Goal: Task Accomplishment & Management: Use online tool/utility

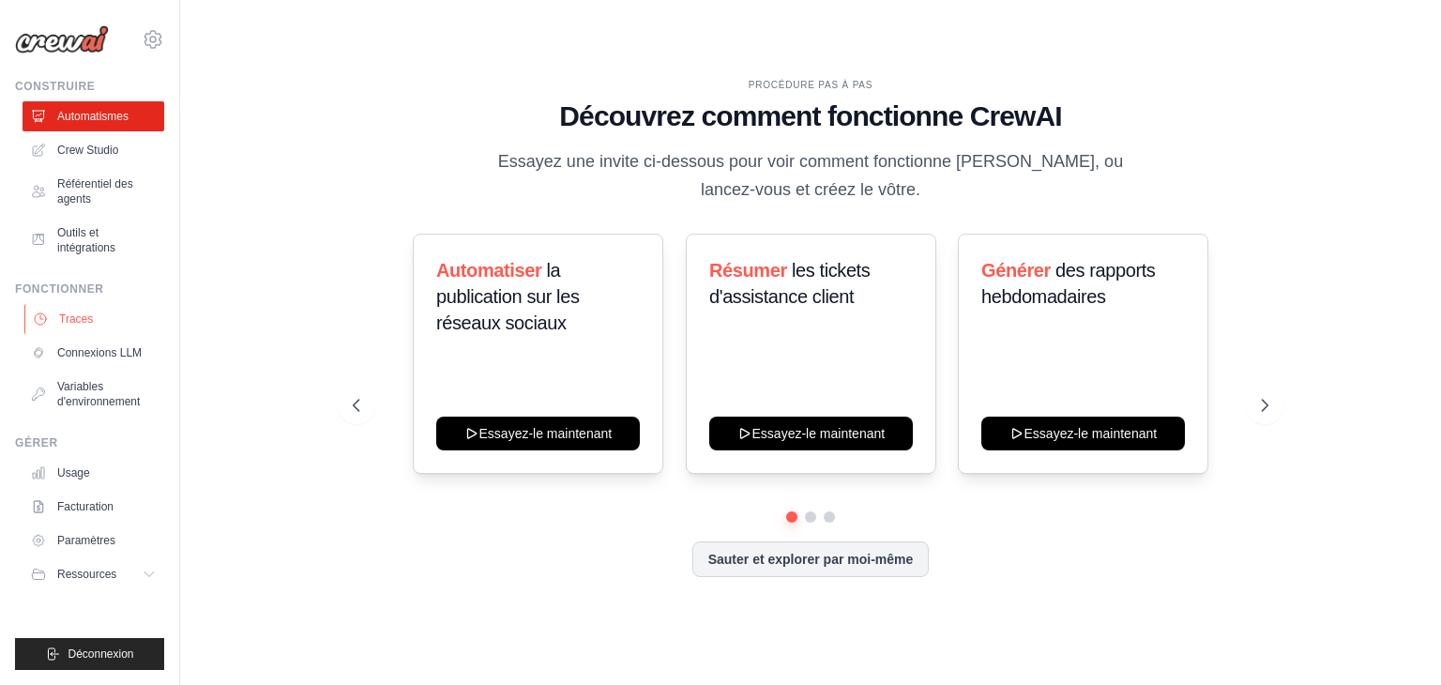
click at [79, 315] on font "Traces" at bounding box center [76, 318] width 34 height 13
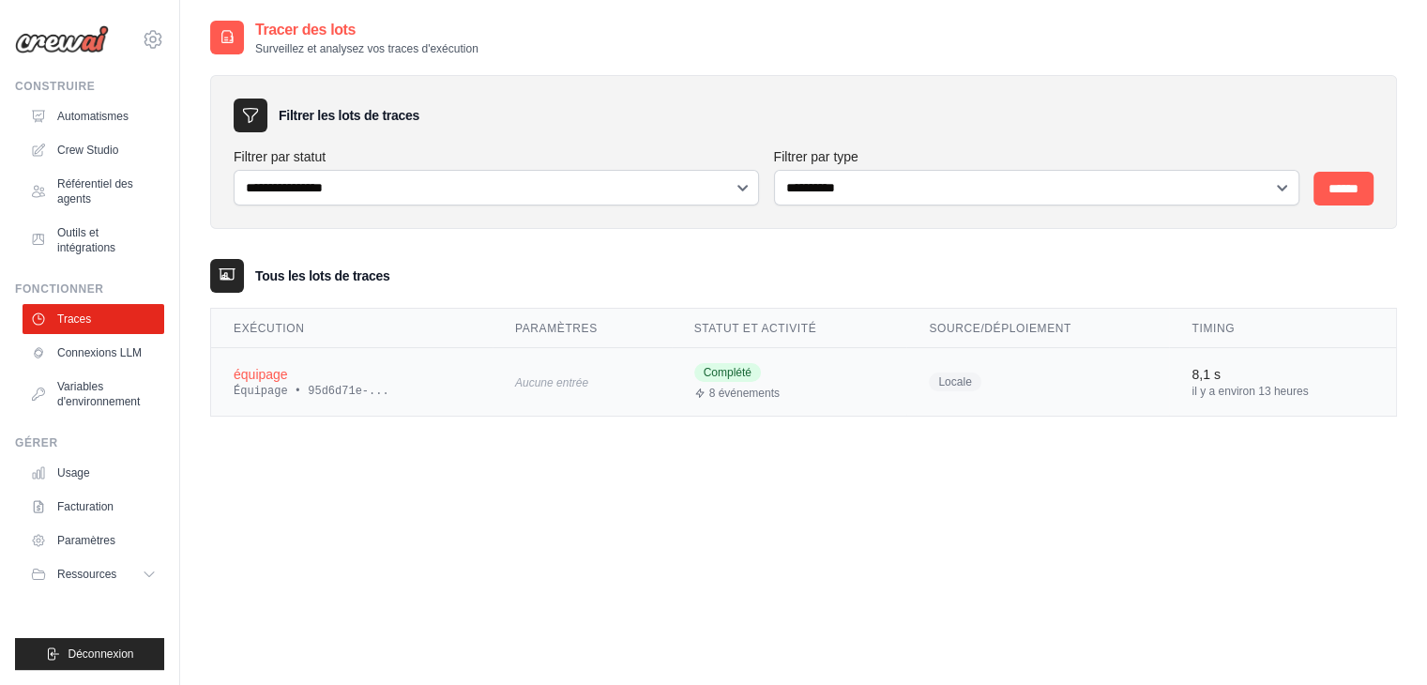
click at [357, 370] on div "équipage" at bounding box center [352, 374] width 236 height 19
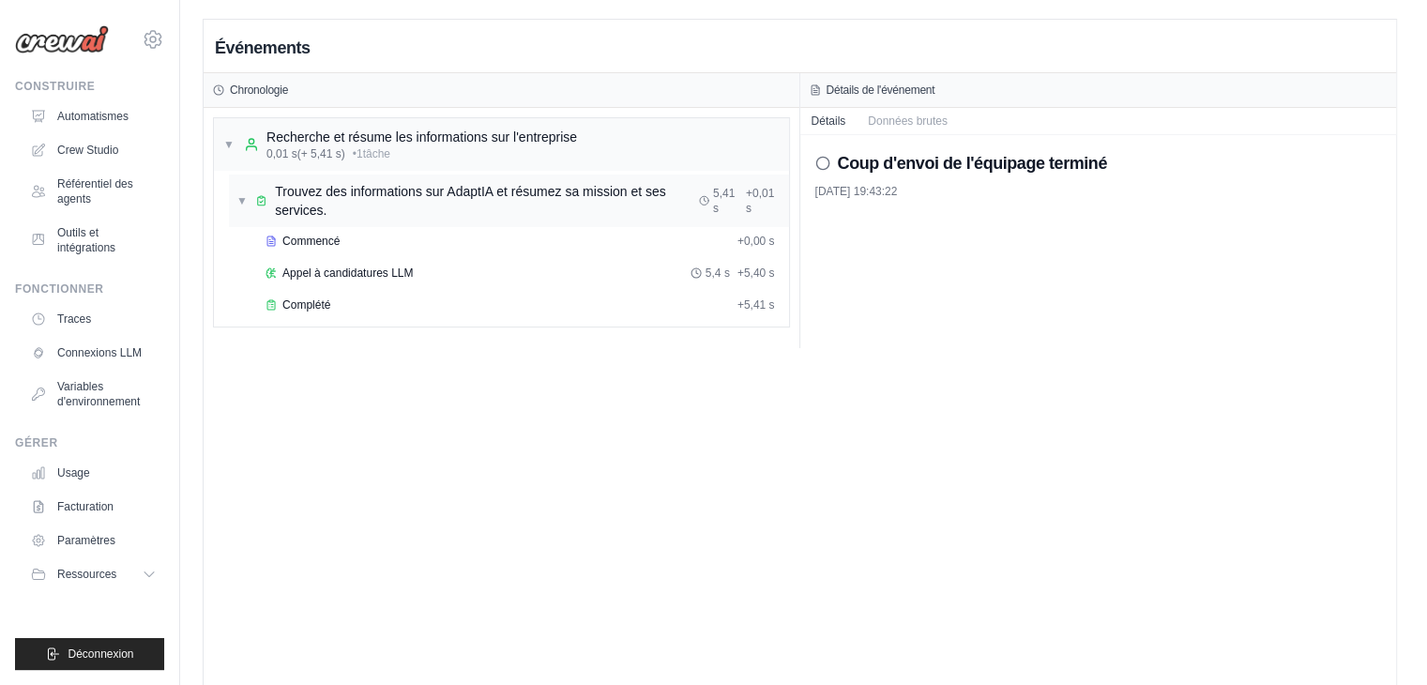
click at [300, 196] on font "Trouvez des informations sur AdaptIA et résumez sa mission et ses services." at bounding box center [470, 201] width 391 height 34
click at [311, 245] on font "Commencé" at bounding box center [310, 241] width 57 height 13
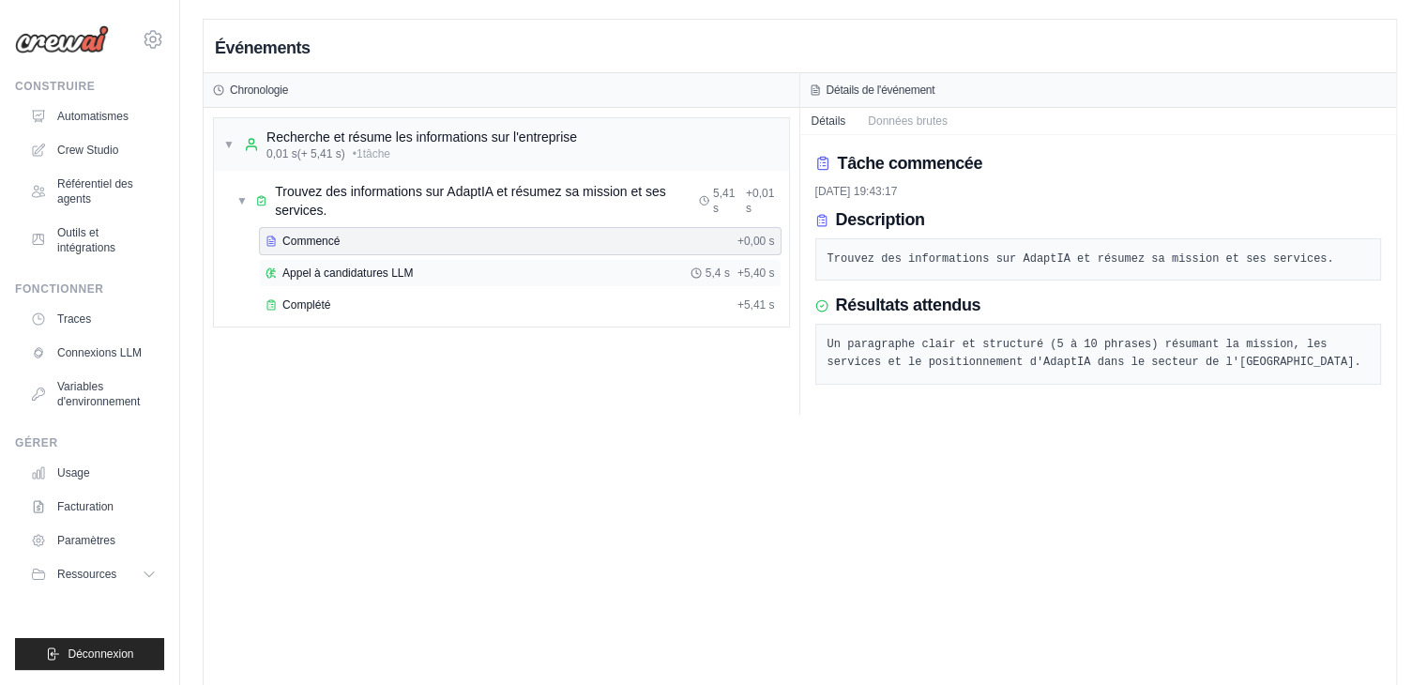
click at [321, 267] on font "Appel à candidatures LLM" at bounding box center [347, 272] width 130 height 13
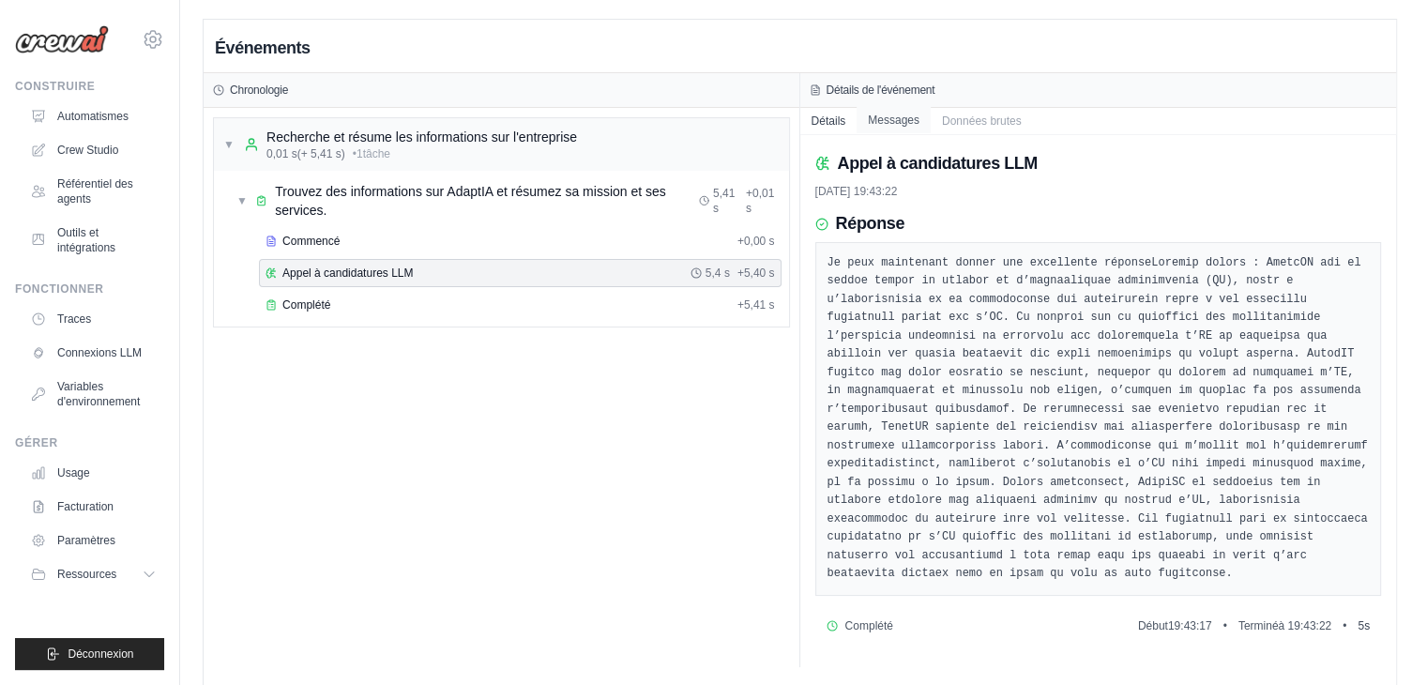
click at [886, 121] on font "Messages" at bounding box center [894, 120] width 52 height 13
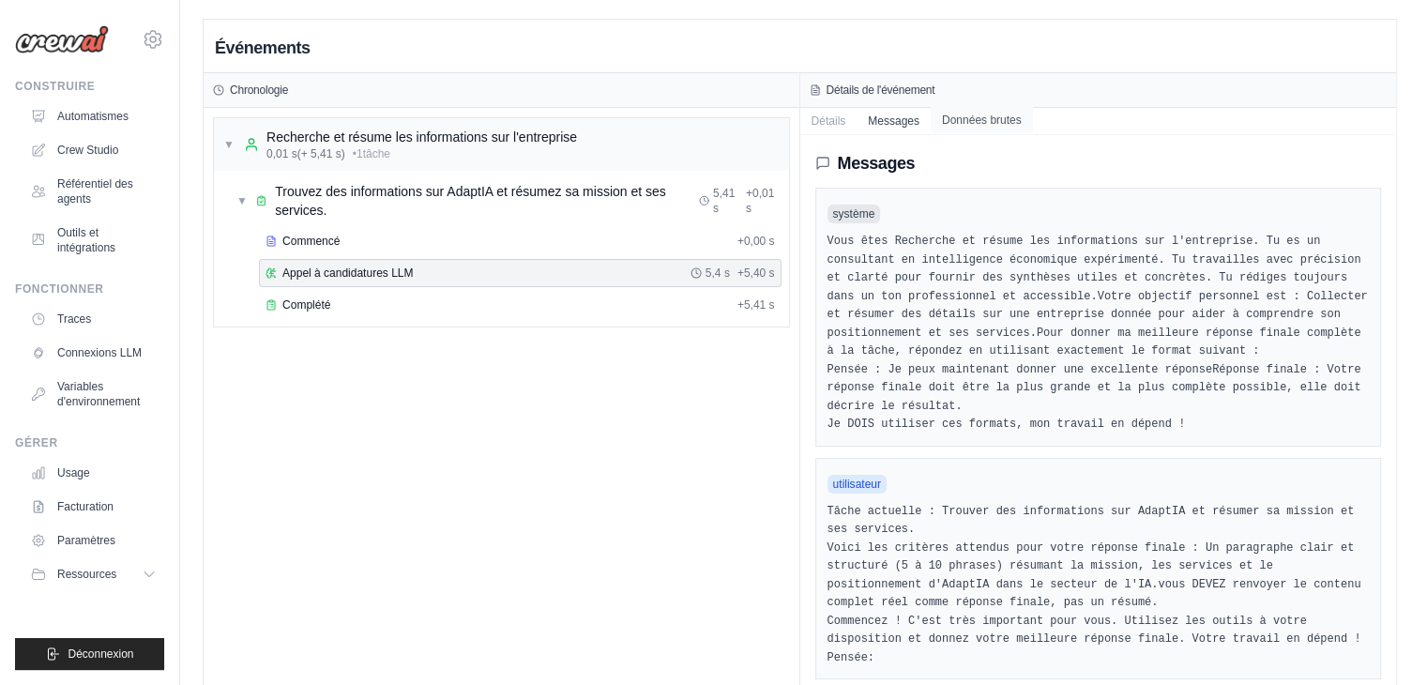
click at [992, 121] on font "Données brutes" at bounding box center [982, 120] width 80 height 13
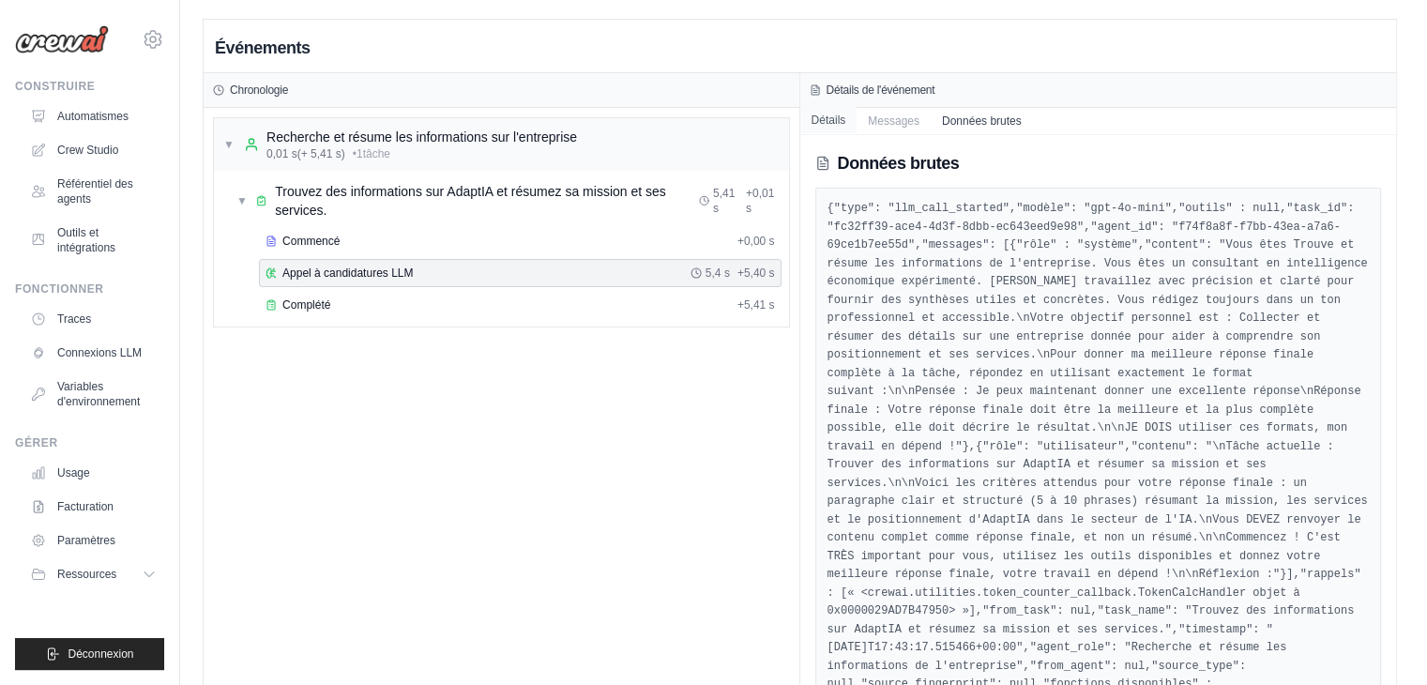
click at [837, 115] on font "Détails" at bounding box center [829, 120] width 35 height 13
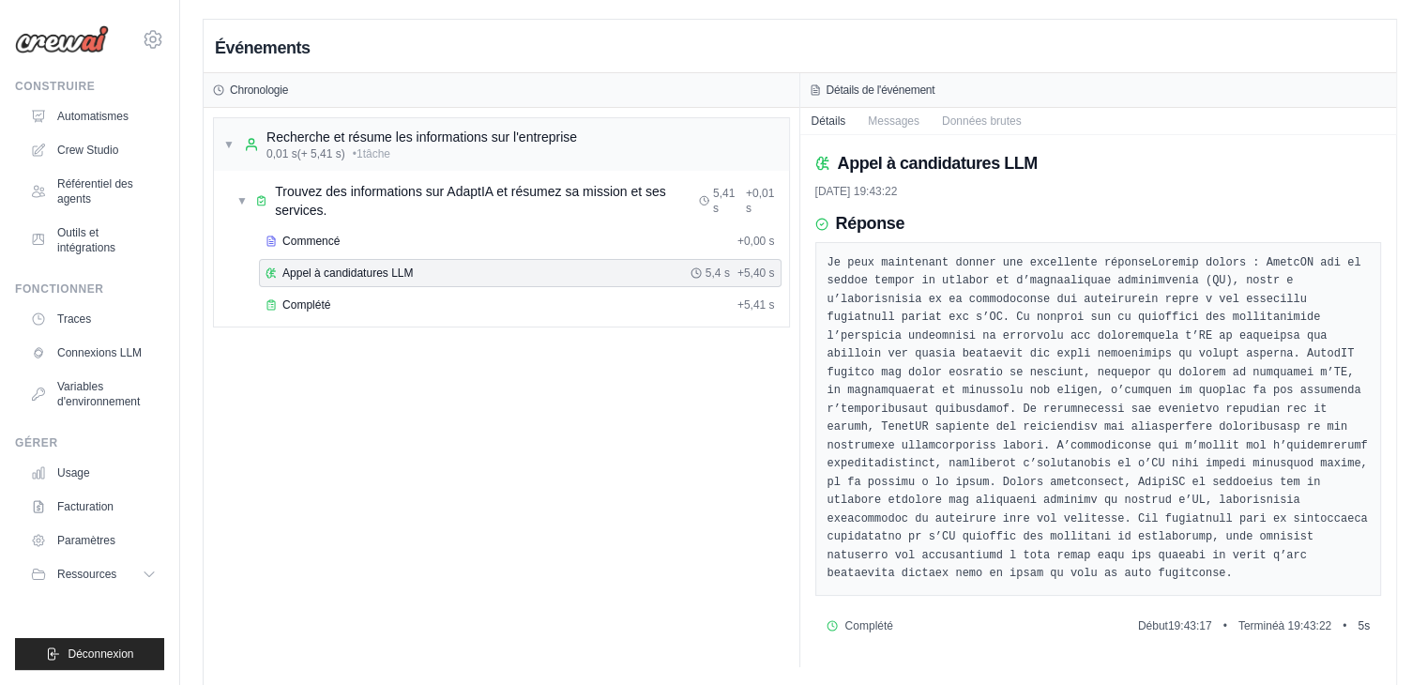
scroll to position [38, 0]
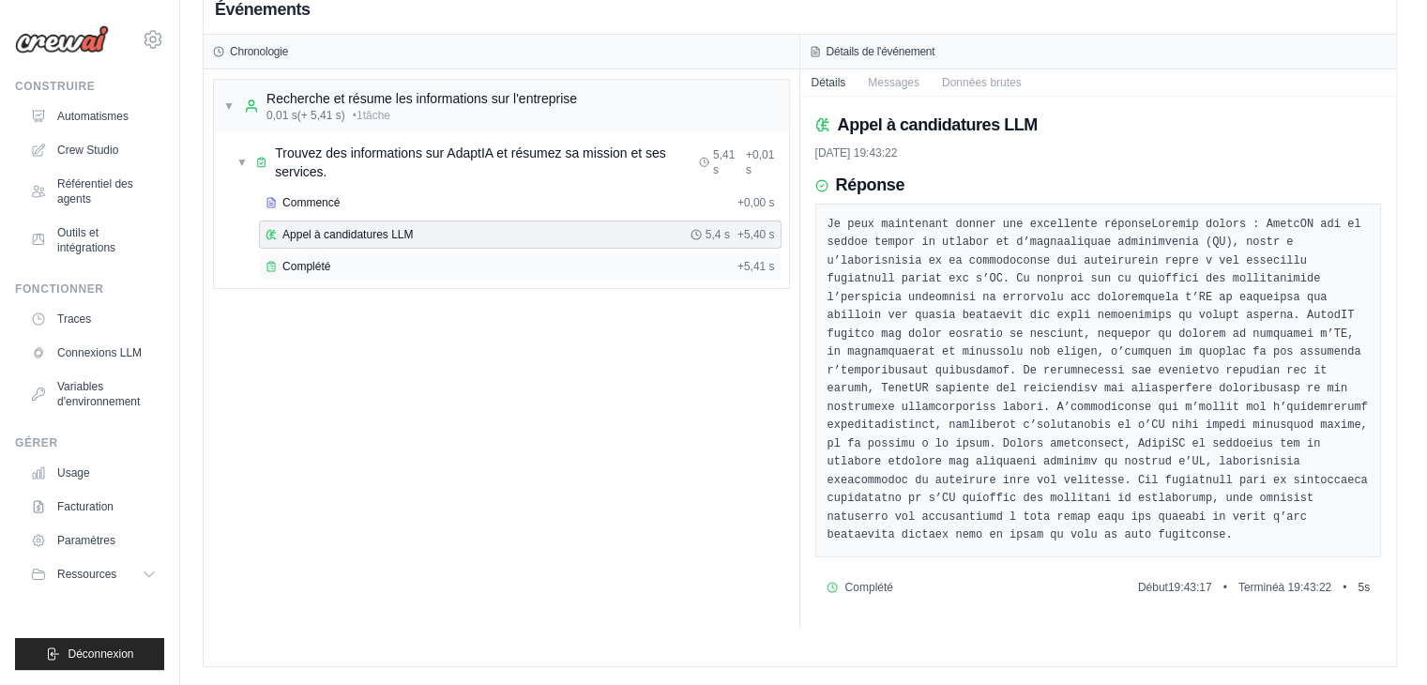
click at [628, 259] on div "Complété" at bounding box center [498, 266] width 464 height 15
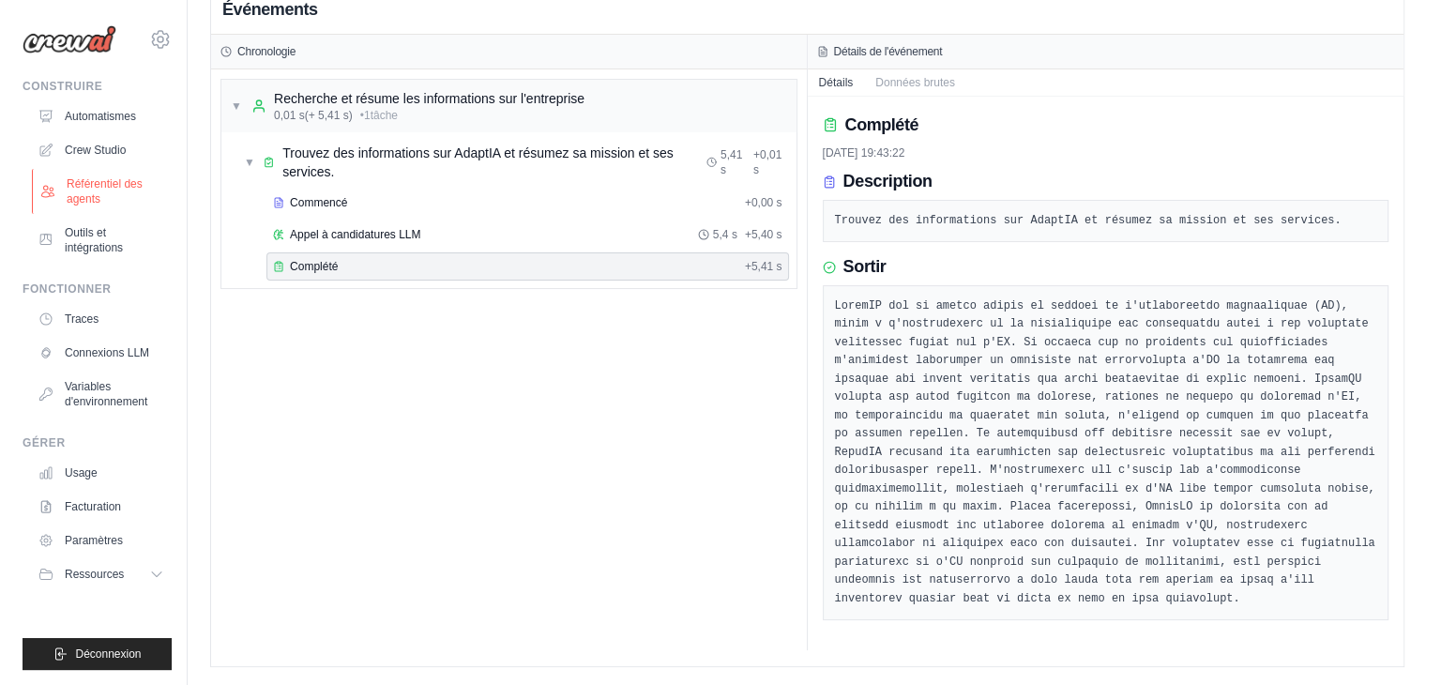
scroll to position [0, 0]
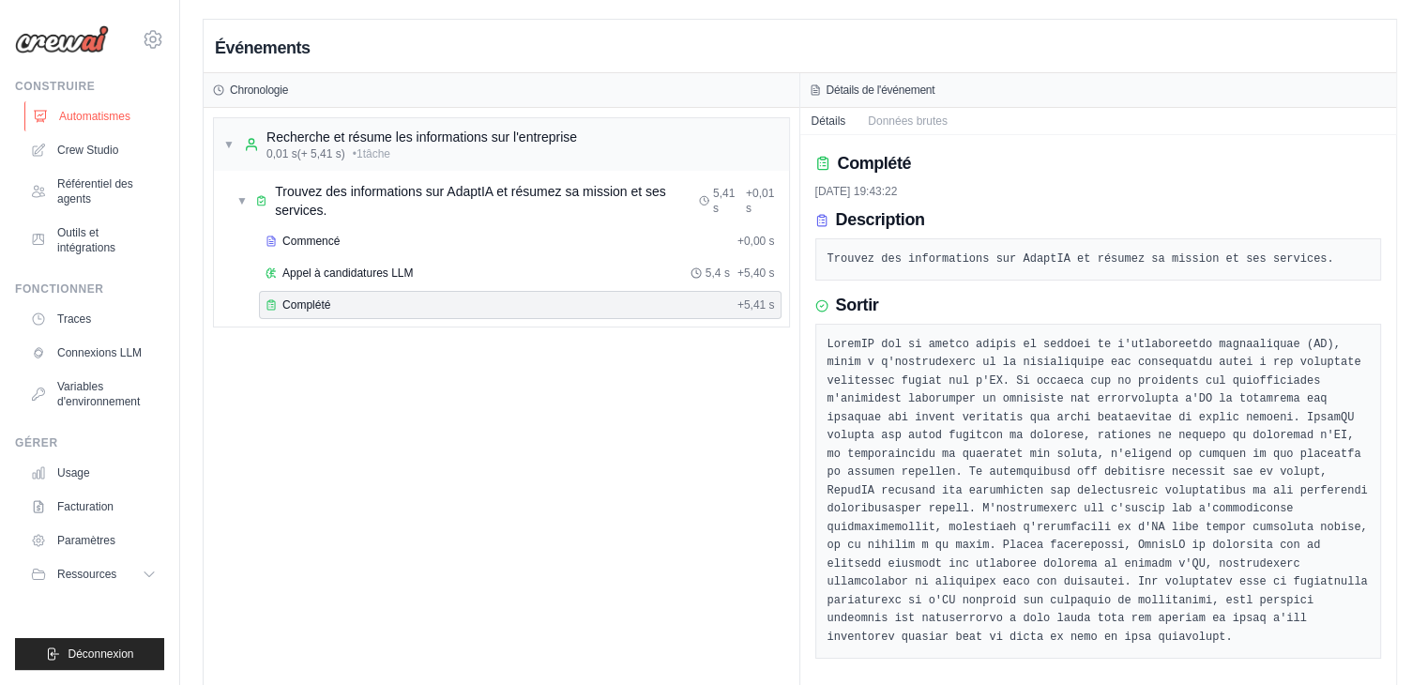
click at [90, 104] on link "Automatismes" at bounding box center [95, 116] width 142 height 30
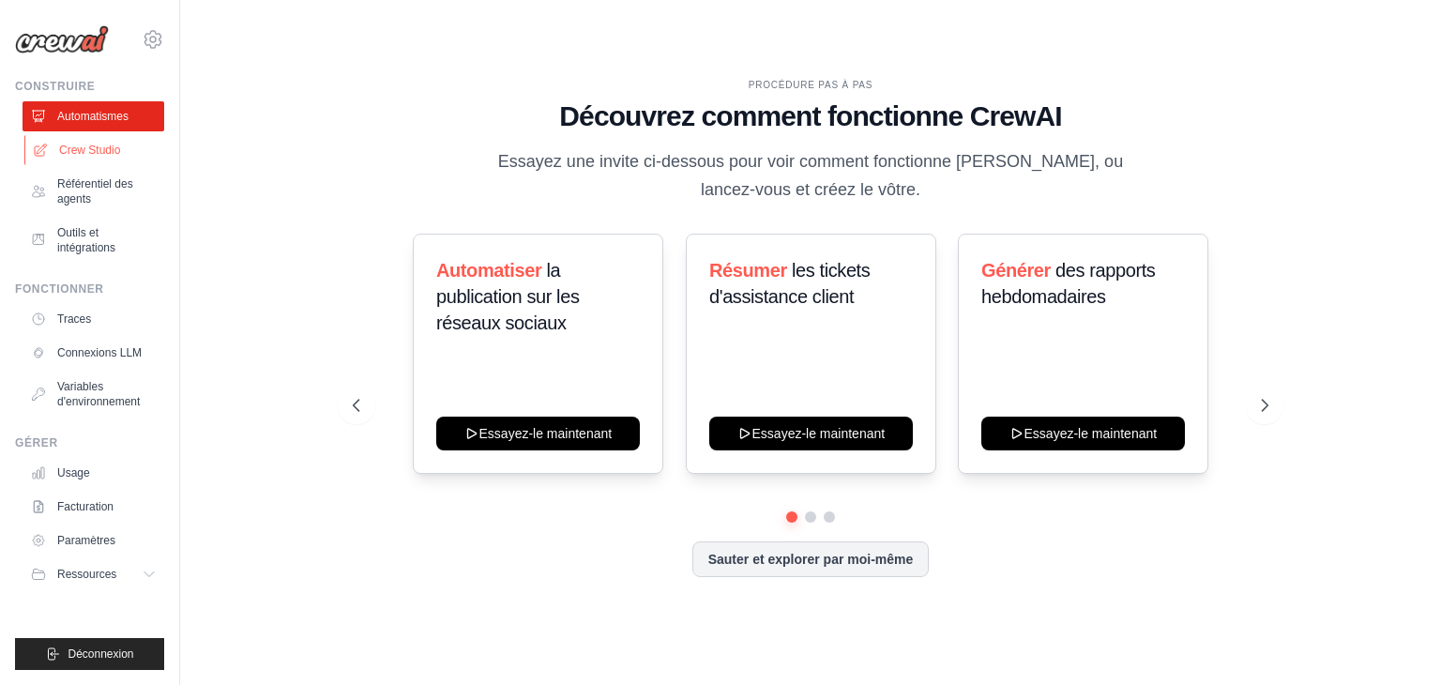
click at [107, 159] on link "Crew Studio" at bounding box center [95, 150] width 142 height 30
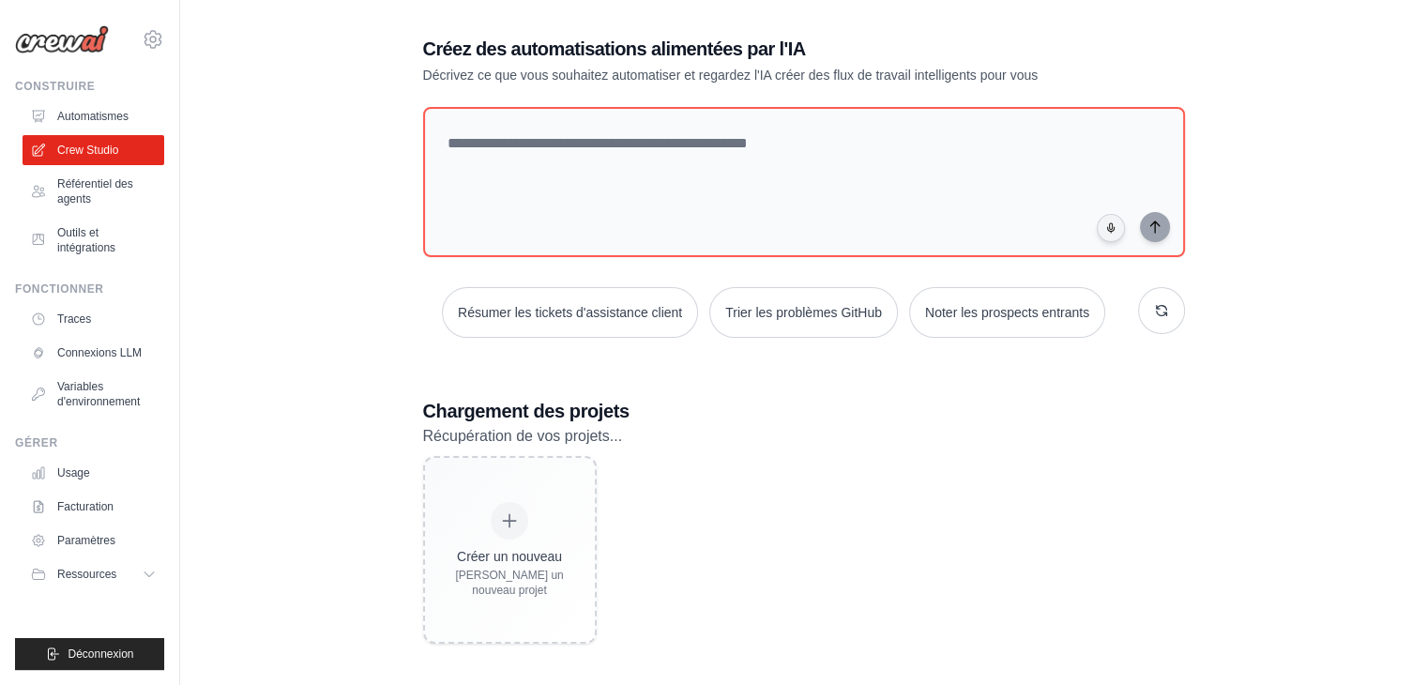
scroll to position [23, 0]
click at [1156, 299] on button "button" at bounding box center [1161, 309] width 47 height 47
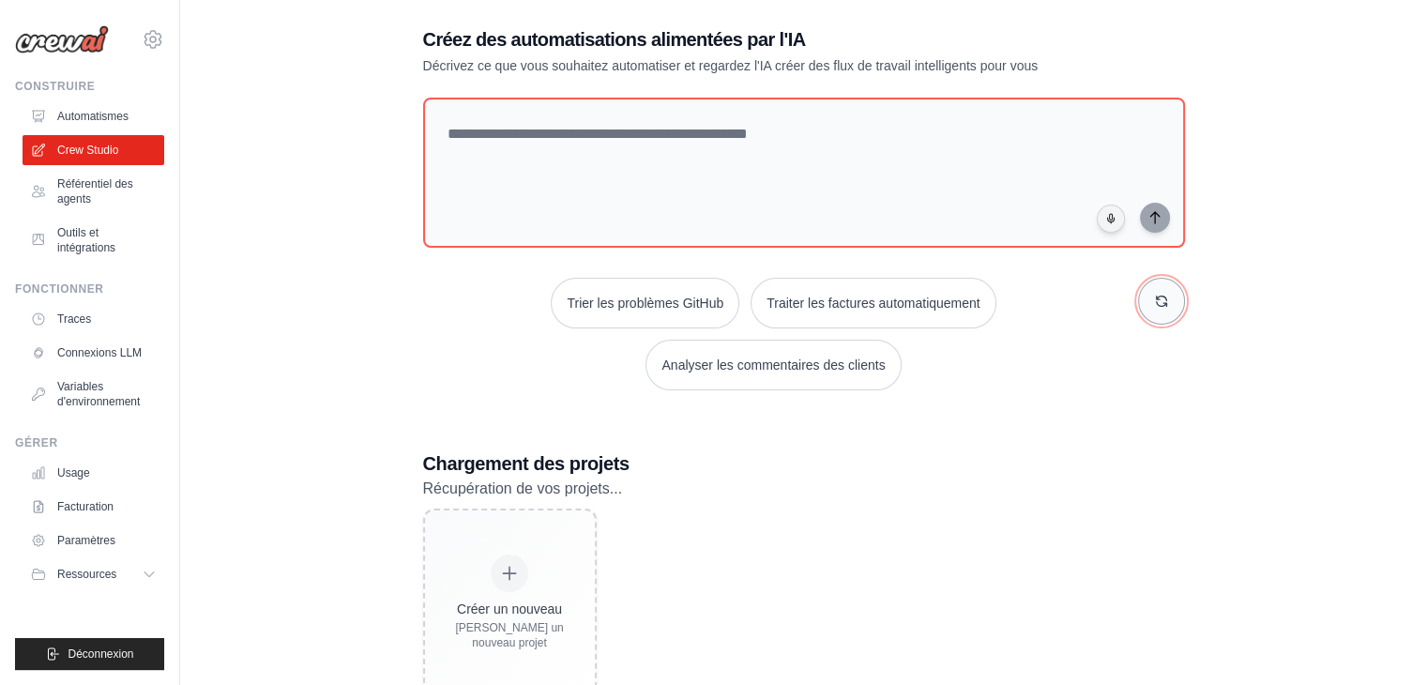
scroll to position [14, 0]
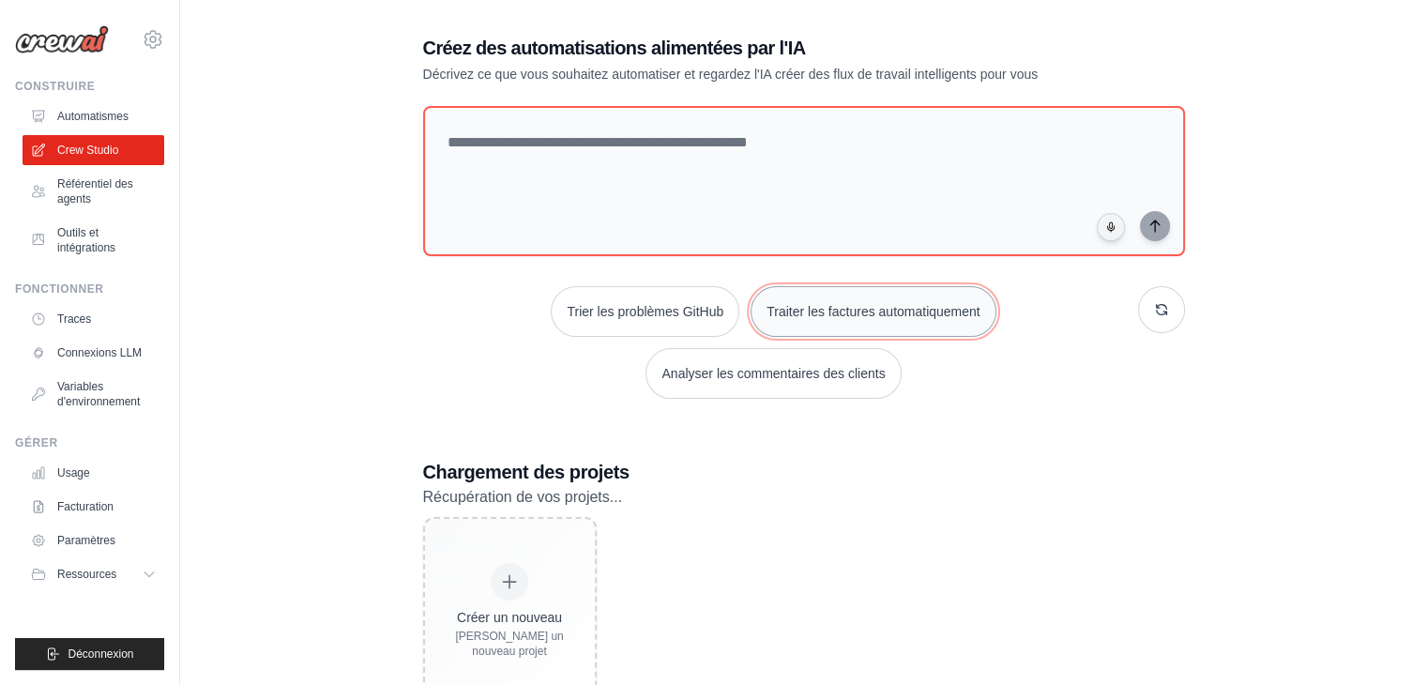
click at [927, 309] on font "Traiter les factures automatiquement" at bounding box center [873, 311] width 213 height 15
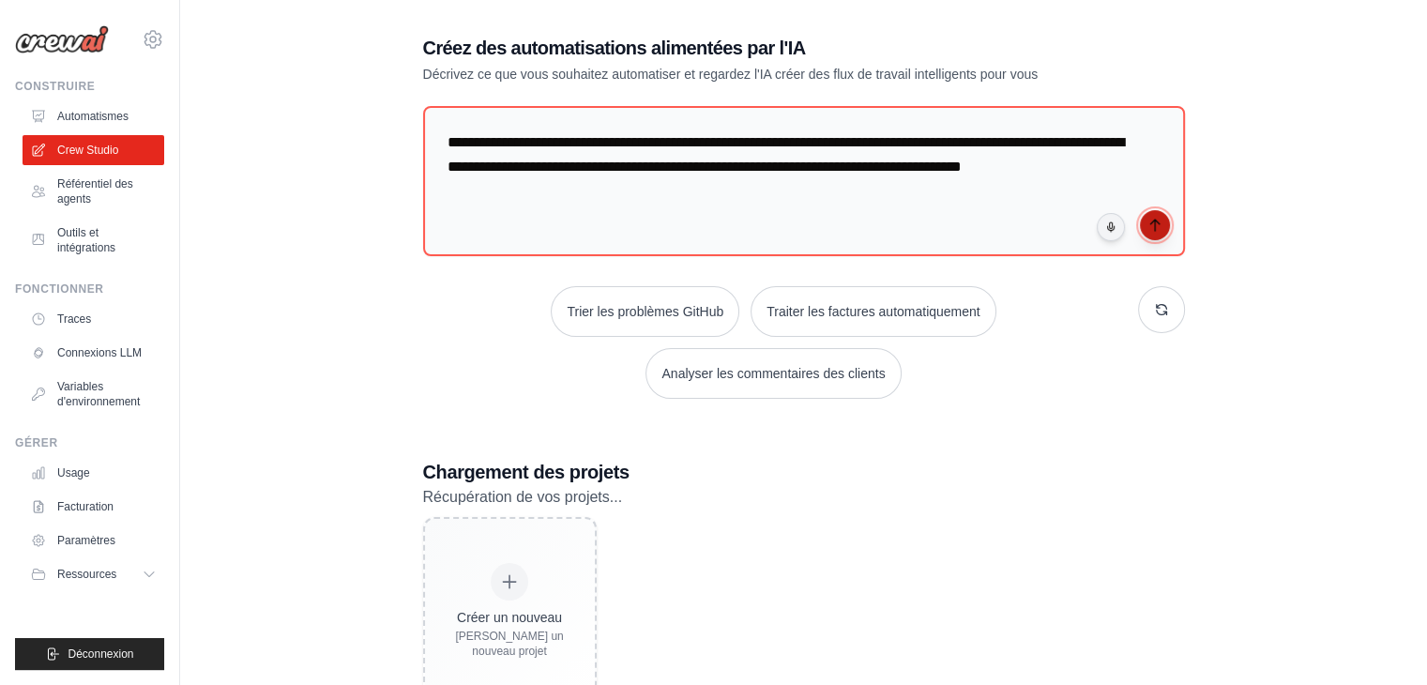
click at [1157, 213] on button "submit" at bounding box center [1155, 225] width 30 height 30
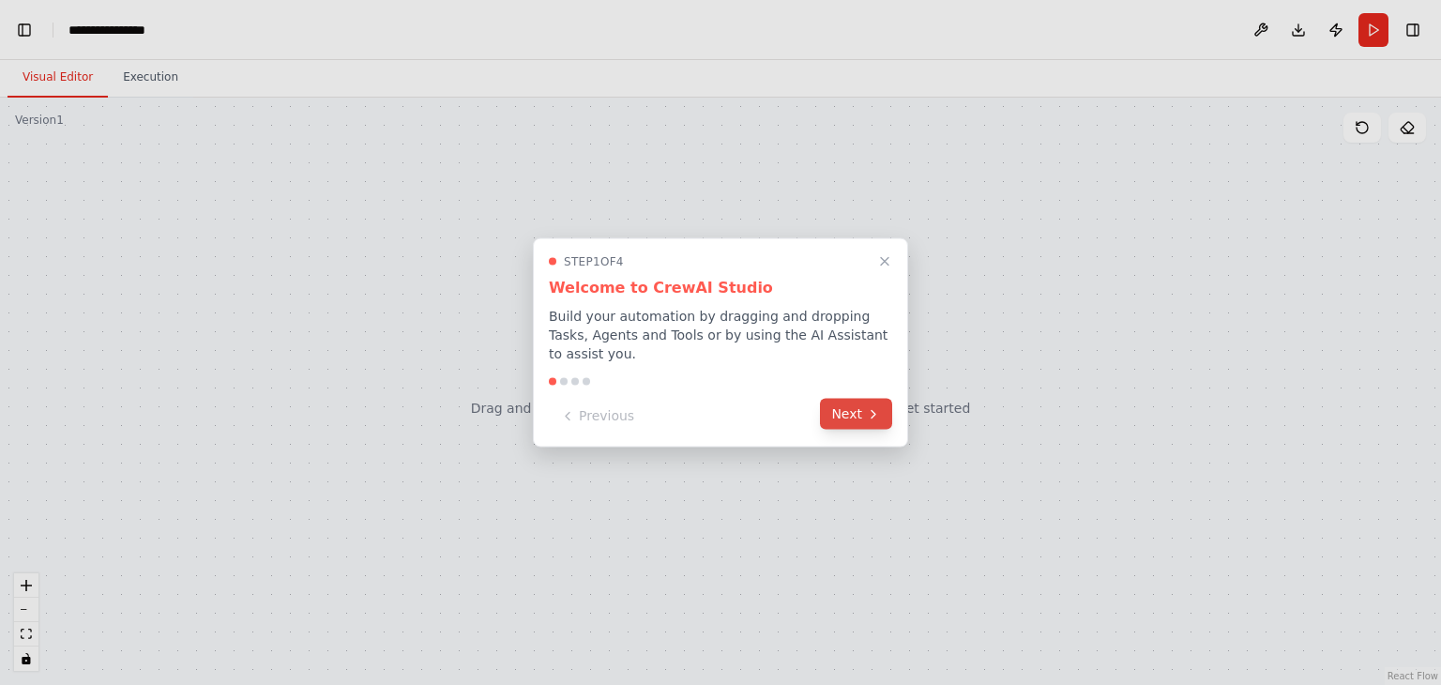
scroll to position [2979, 0]
click at [846, 399] on button "Next" at bounding box center [856, 414] width 72 height 31
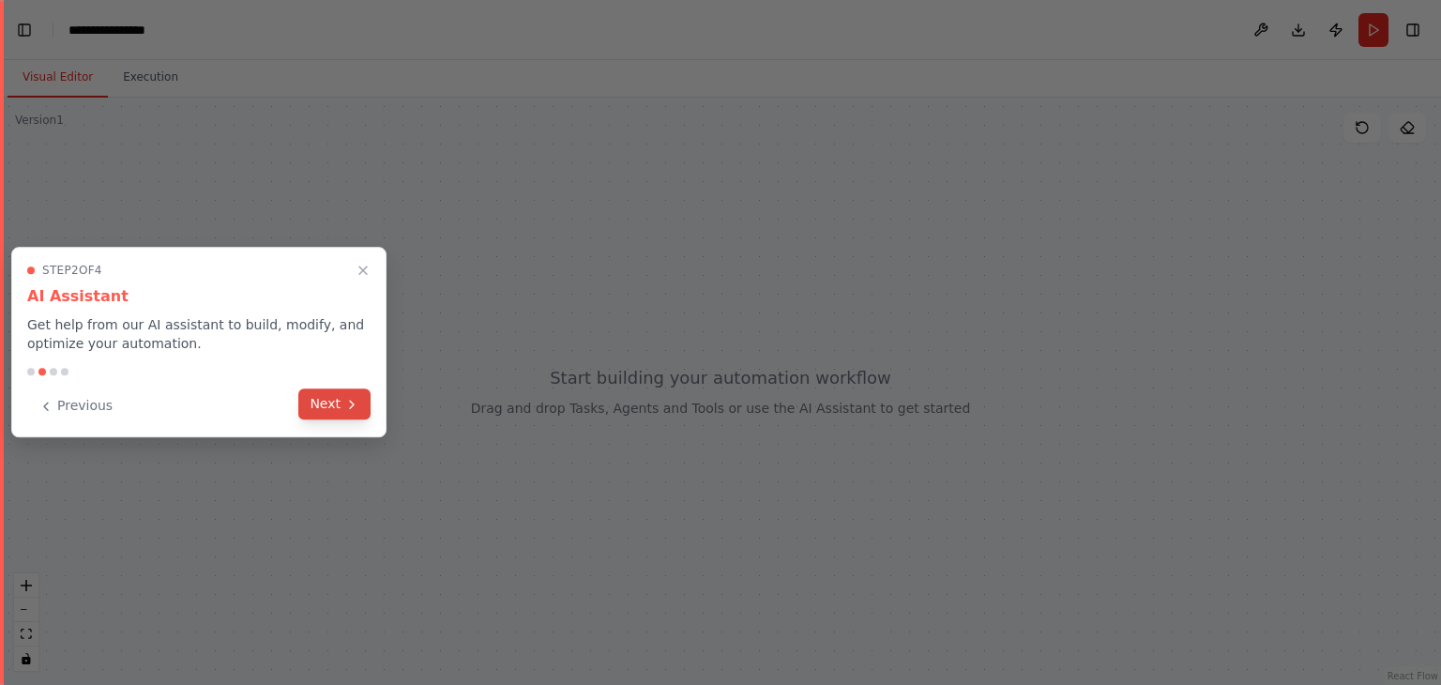
click at [334, 401] on button "Next" at bounding box center [334, 403] width 72 height 31
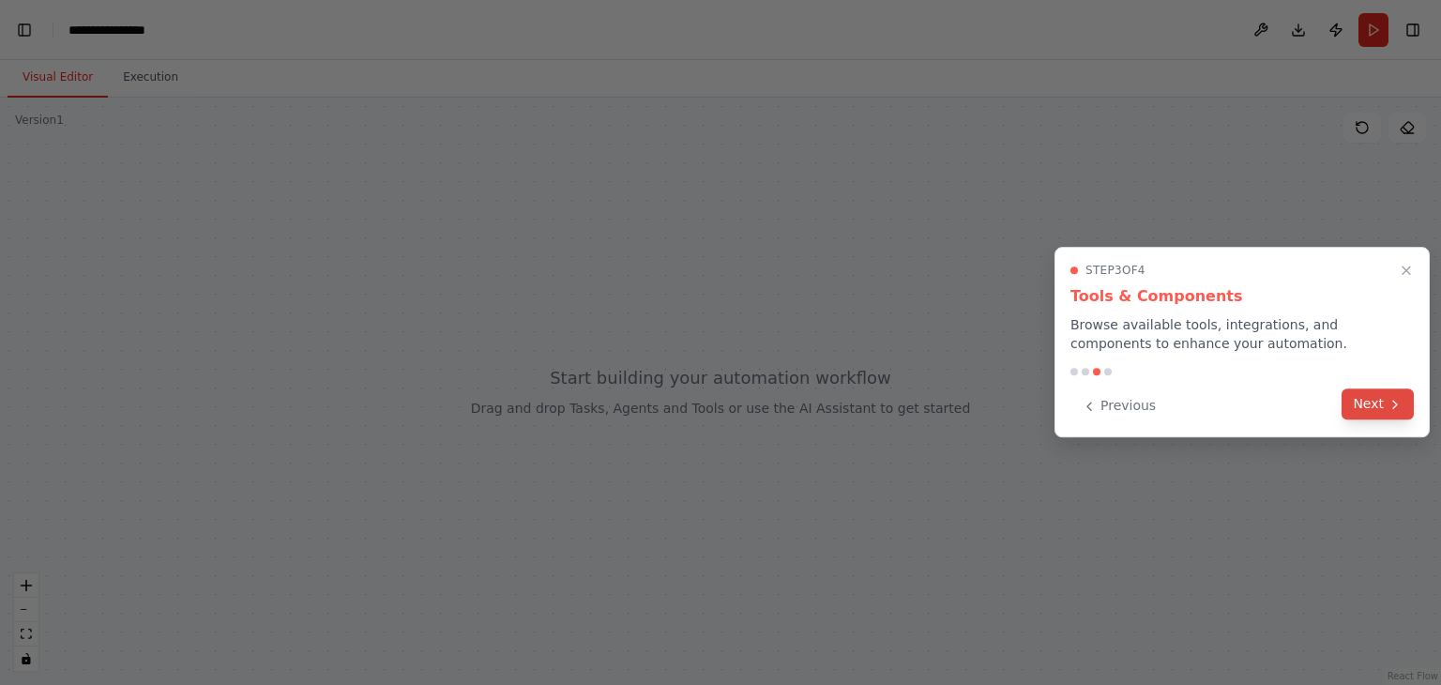
click at [1395, 408] on icon at bounding box center [1395, 404] width 15 height 15
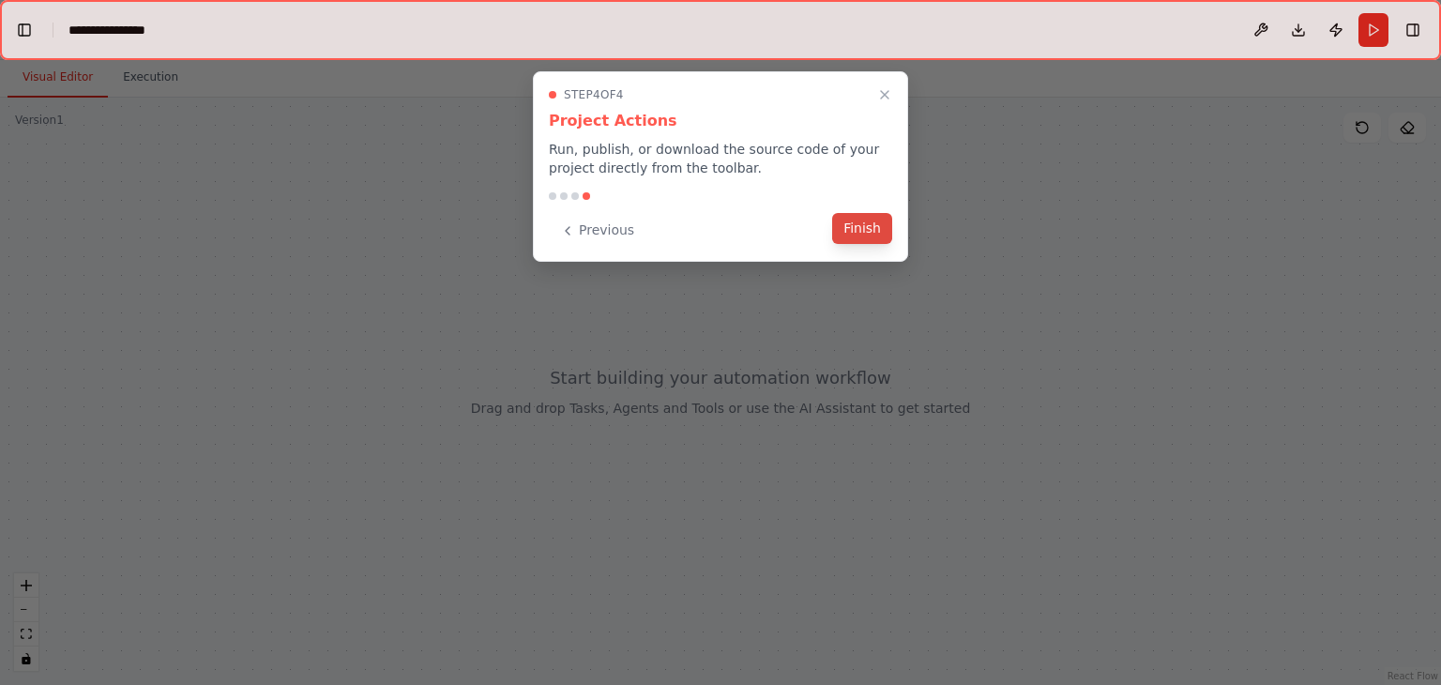
click at [870, 220] on button "Finish" at bounding box center [862, 228] width 60 height 31
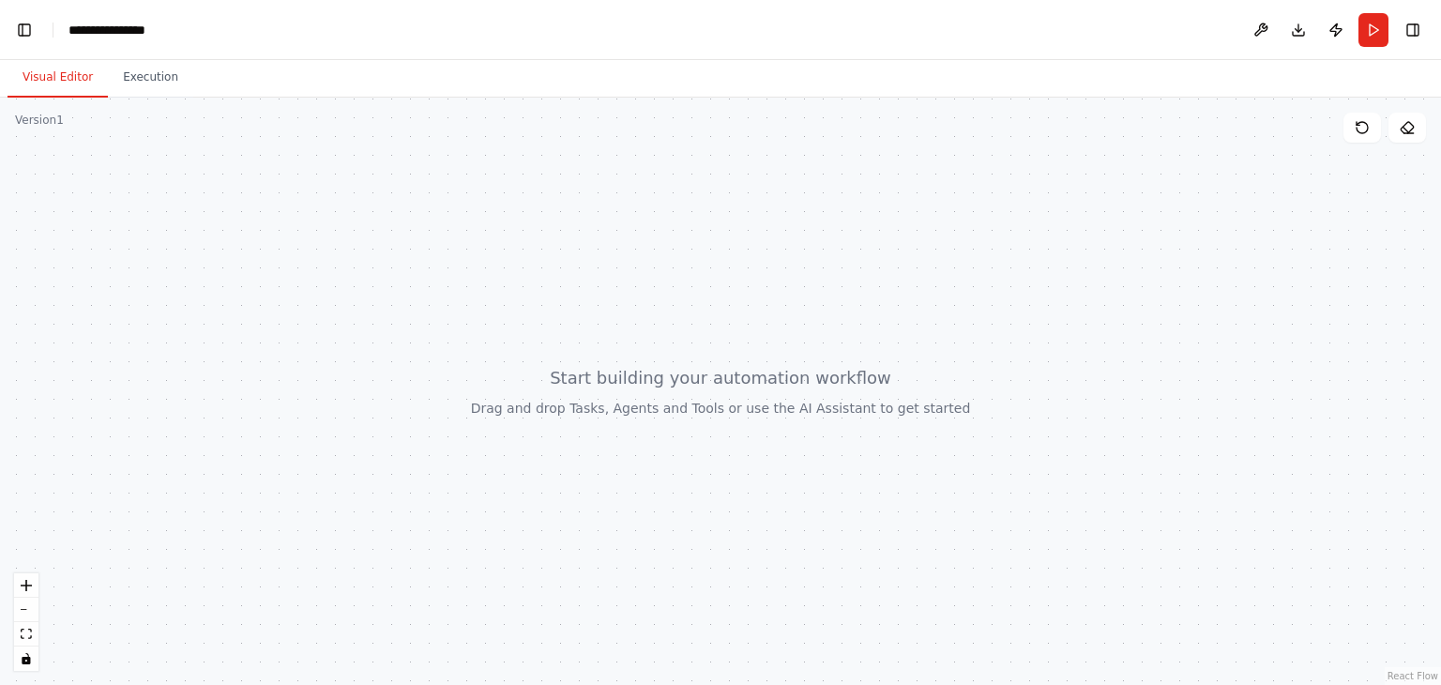
drag, startPoint x: 679, startPoint y: 339, endPoint x: 726, endPoint y: 294, distance: 65.0
click at [726, 294] on div at bounding box center [720, 391] width 1441 height 587
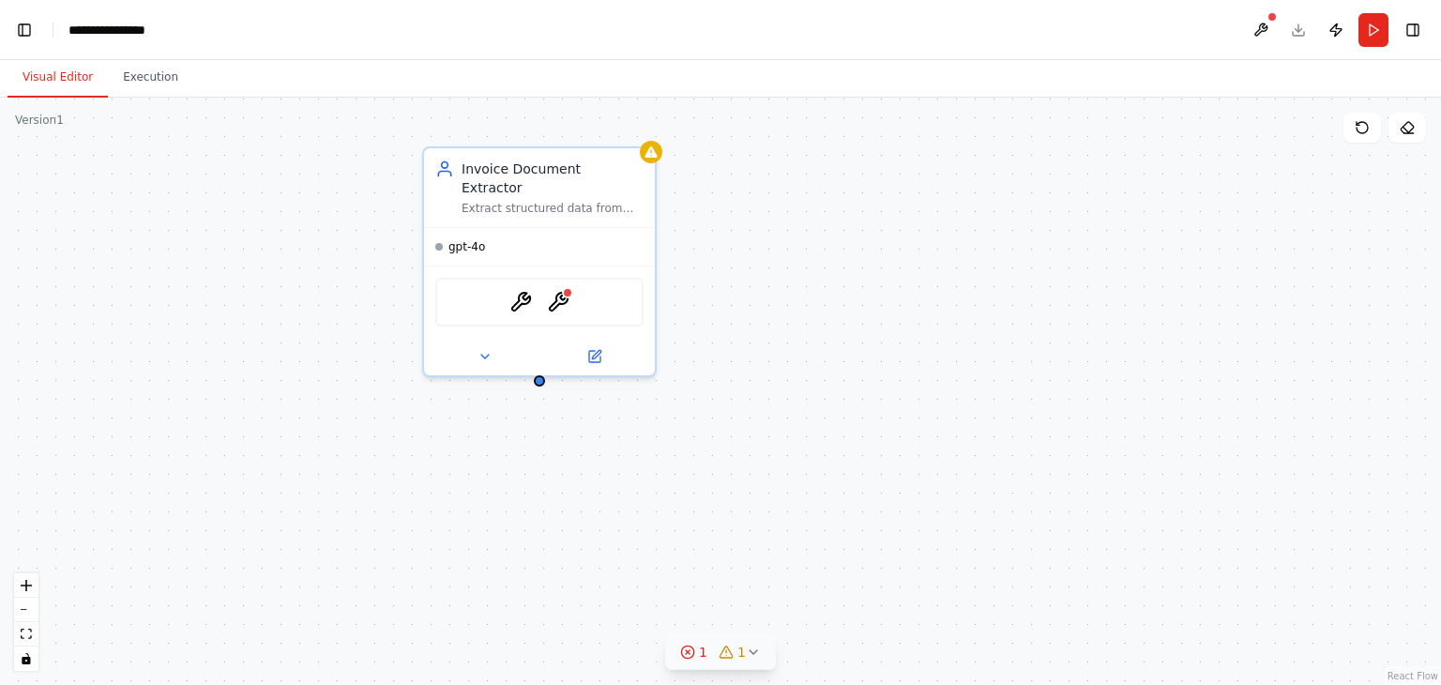
click at [754, 651] on icon at bounding box center [753, 652] width 15 height 15
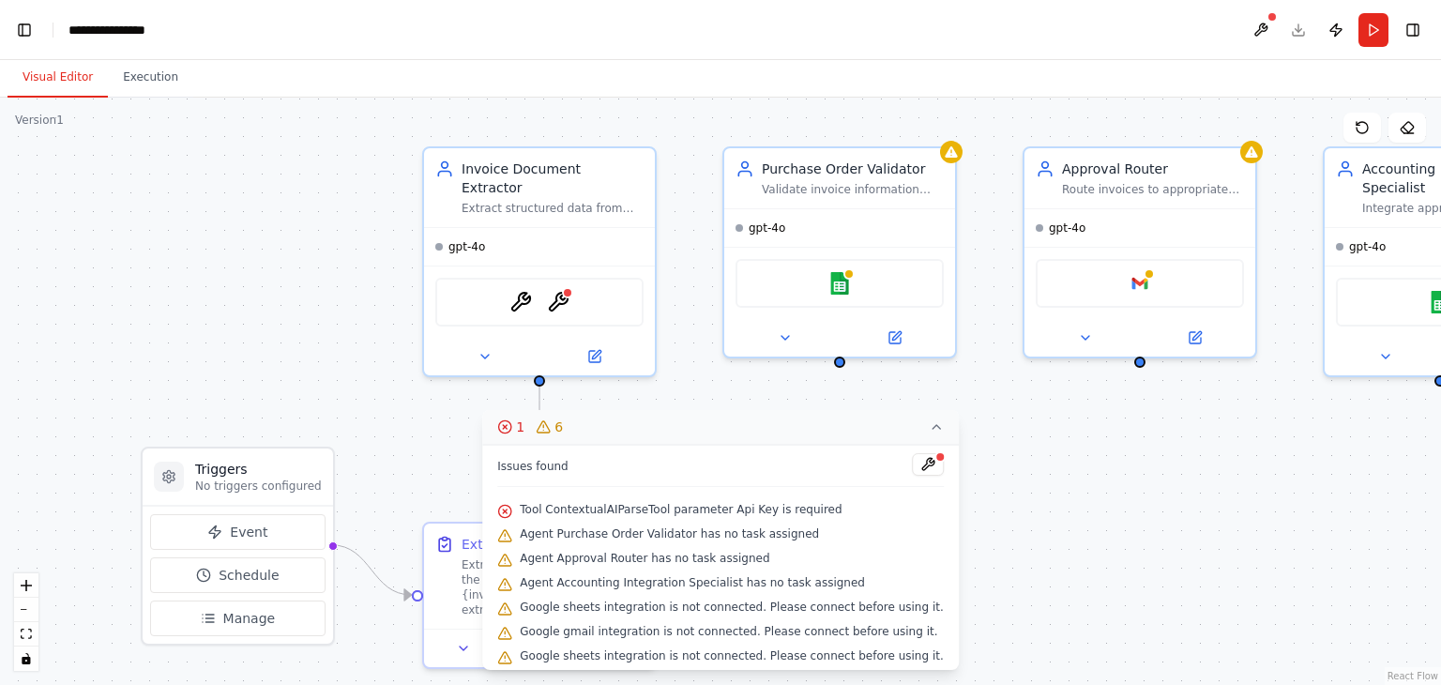
click at [929, 425] on icon at bounding box center [936, 426] width 15 height 15
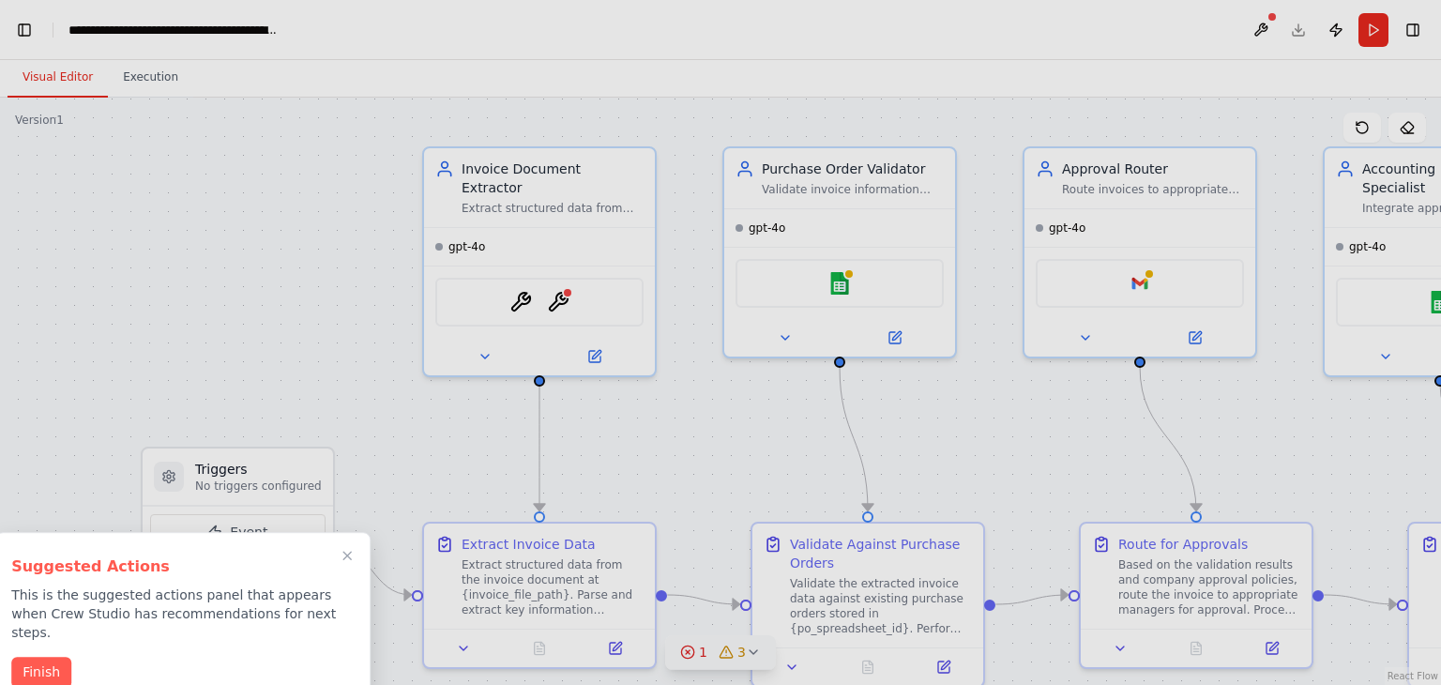
scroll to position [0, 23]
click at [23, 655] on button "Finish" at bounding box center [41, 670] width 60 height 31
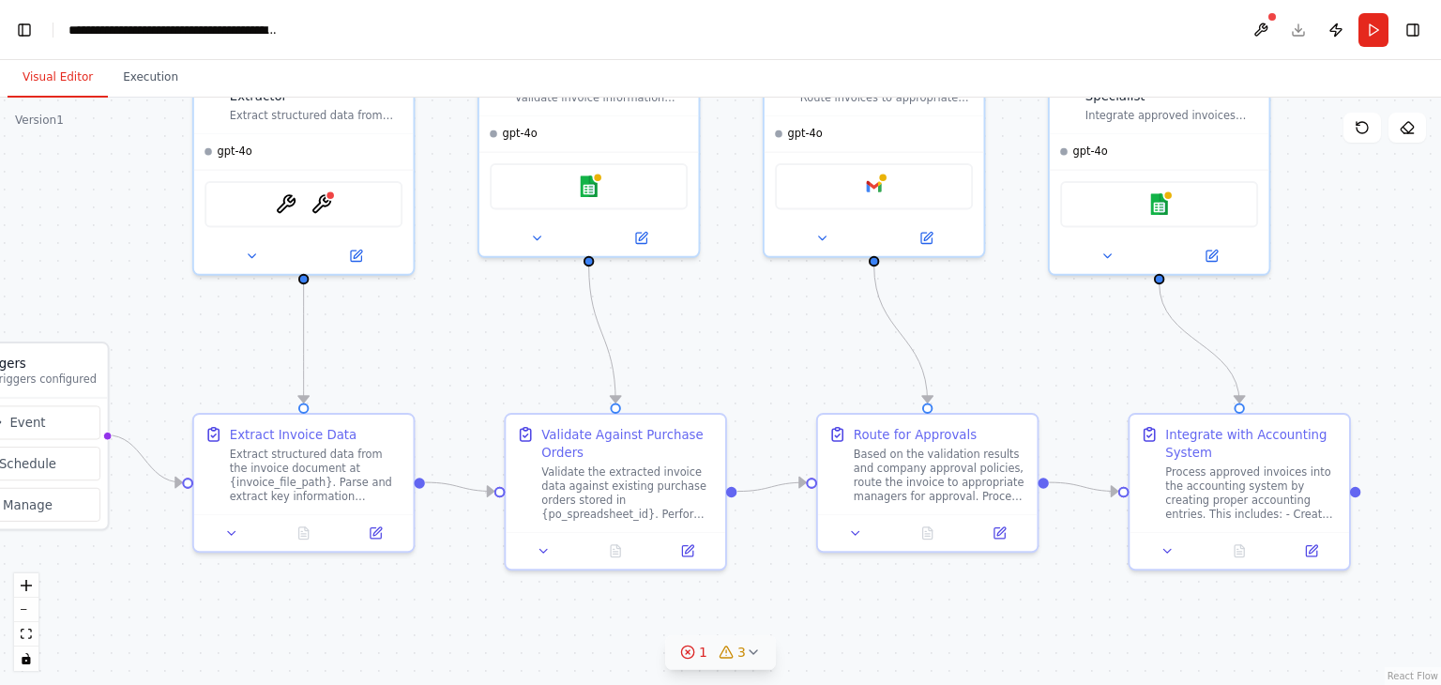
drag, startPoint x: 345, startPoint y: 372, endPoint x: 119, endPoint y: 270, distance: 247.8
click at [119, 270] on div ".deletable-edge-delete-btn { width: 20px; height: 20px; border: 0px solid #ffff…" at bounding box center [720, 391] width 1441 height 587
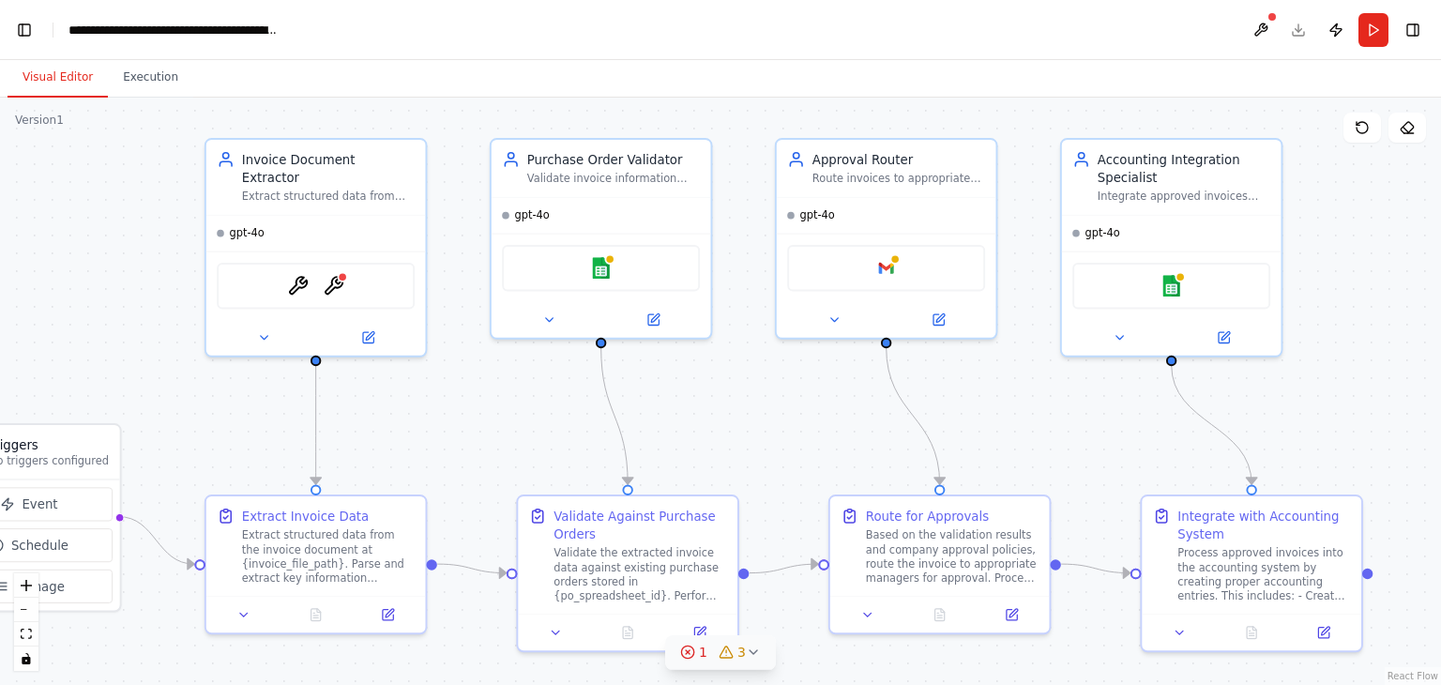
drag, startPoint x: 754, startPoint y: 362, endPoint x: 767, endPoint y: 444, distance: 82.5
click at [767, 444] on div ".deletable-edge-delete-btn { width: 20px; height: 20px; border: 0px solid #ffff…" at bounding box center [720, 391] width 1441 height 587
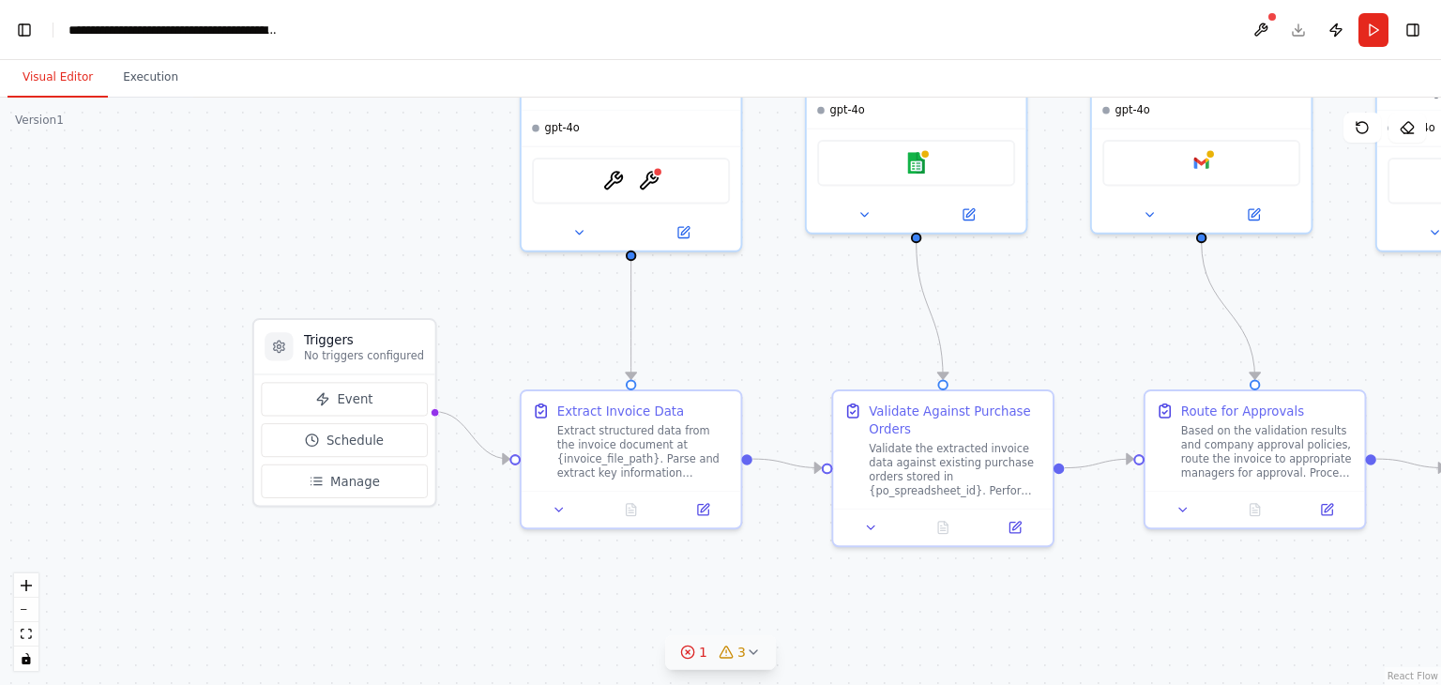
drag, startPoint x: 767, startPoint y: 444, endPoint x: 1081, endPoint y: 339, distance: 331.4
click at [1081, 339] on div ".deletable-edge-delete-btn { width: 20px; height: 20px; border: 0px solid #ffff…" at bounding box center [720, 391] width 1441 height 587
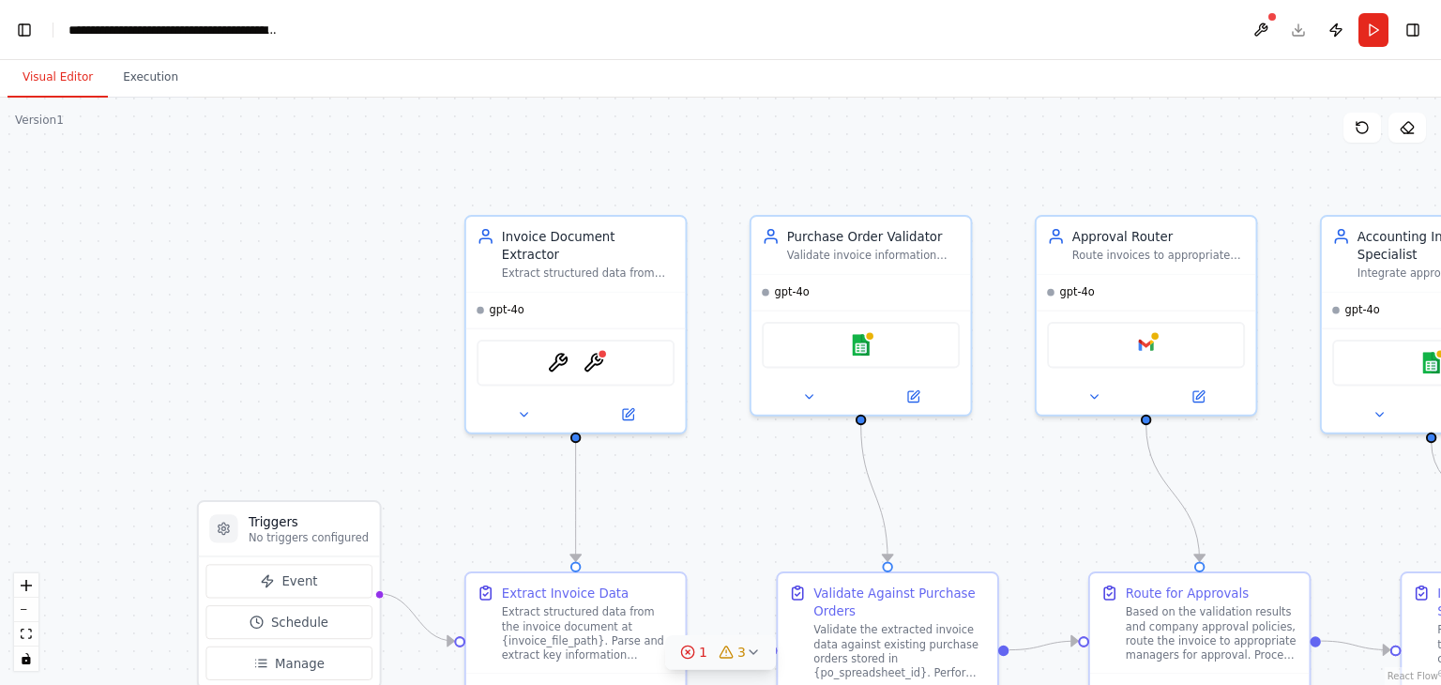
drag, startPoint x: 788, startPoint y: 322, endPoint x: 728, endPoint y: 511, distance: 198.8
click at [728, 511] on div ".deletable-edge-delete-btn { width: 20px; height: 20px; border: 0px solid #ffff…" at bounding box center [720, 391] width 1441 height 587
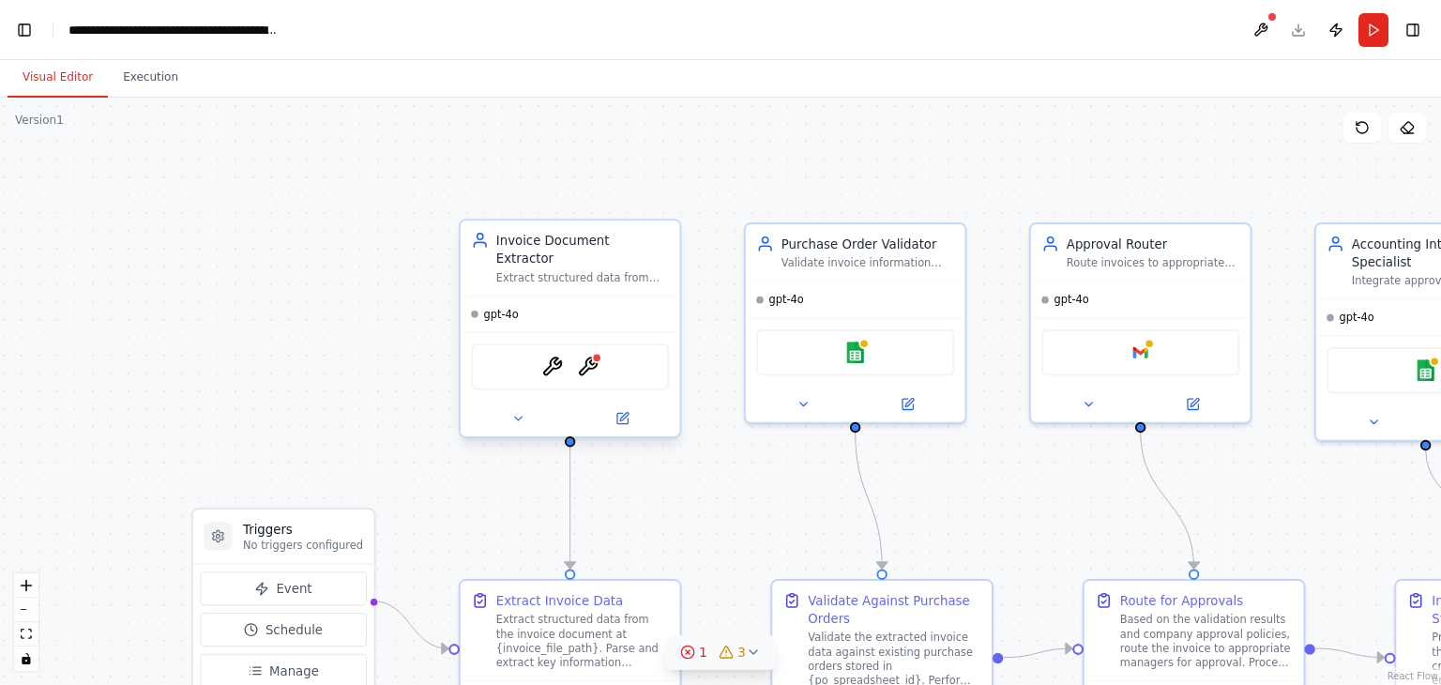
click at [615, 332] on div "OCRTool ContextualAIParseTool" at bounding box center [571, 366] width 220 height 68
click at [624, 413] on icon at bounding box center [624, 417] width 8 height 8
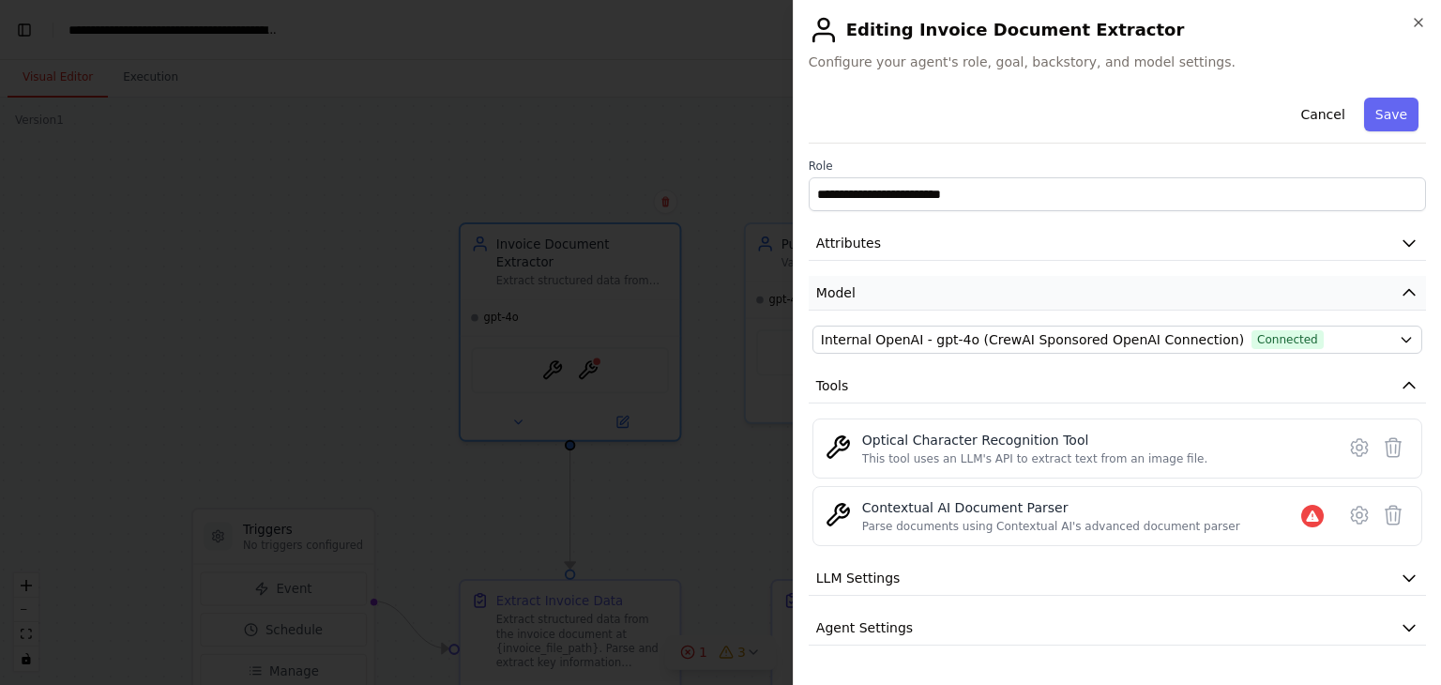
scroll to position [38, 0]
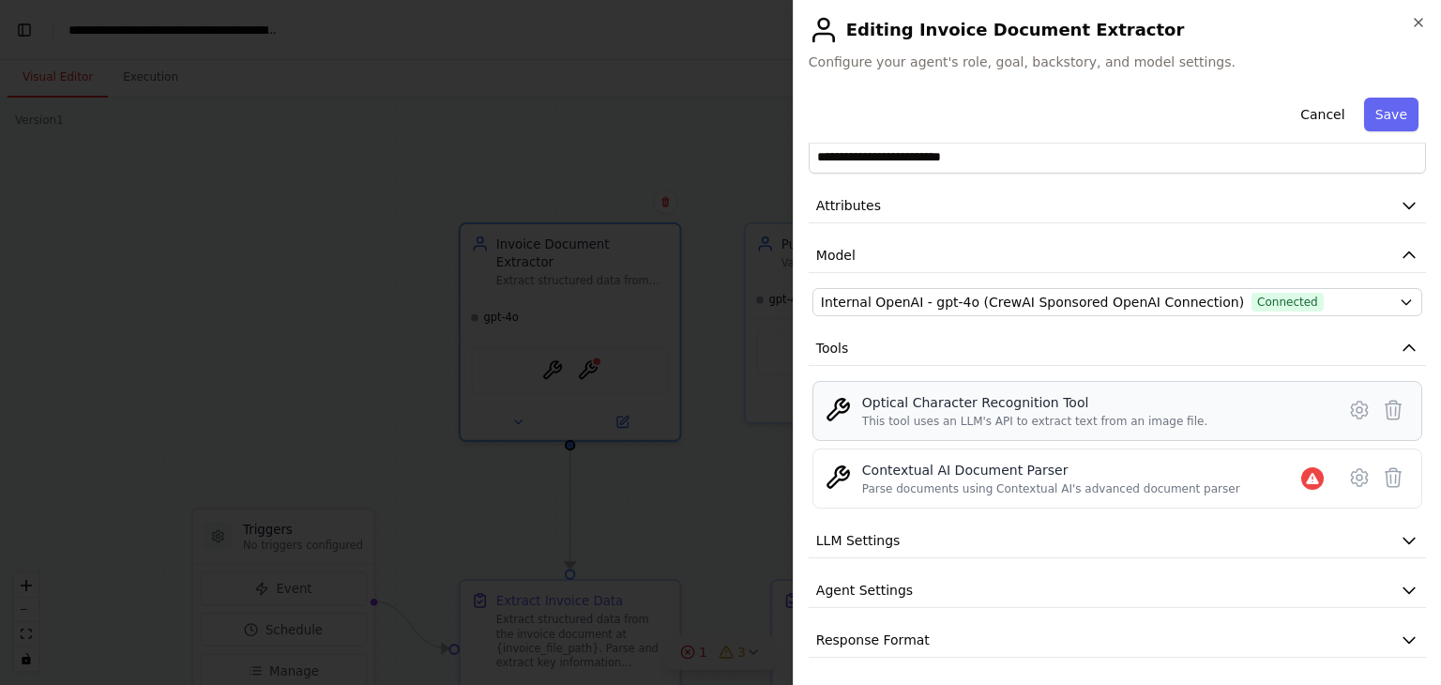
click at [1017, 403] on div "Optical Character Recognition Tool" at bounding box center [1034, 402] width 345 height 19
click at [904, 540] on button "LLM Settings" at bounding box center [1117, 541] width 617 height 35
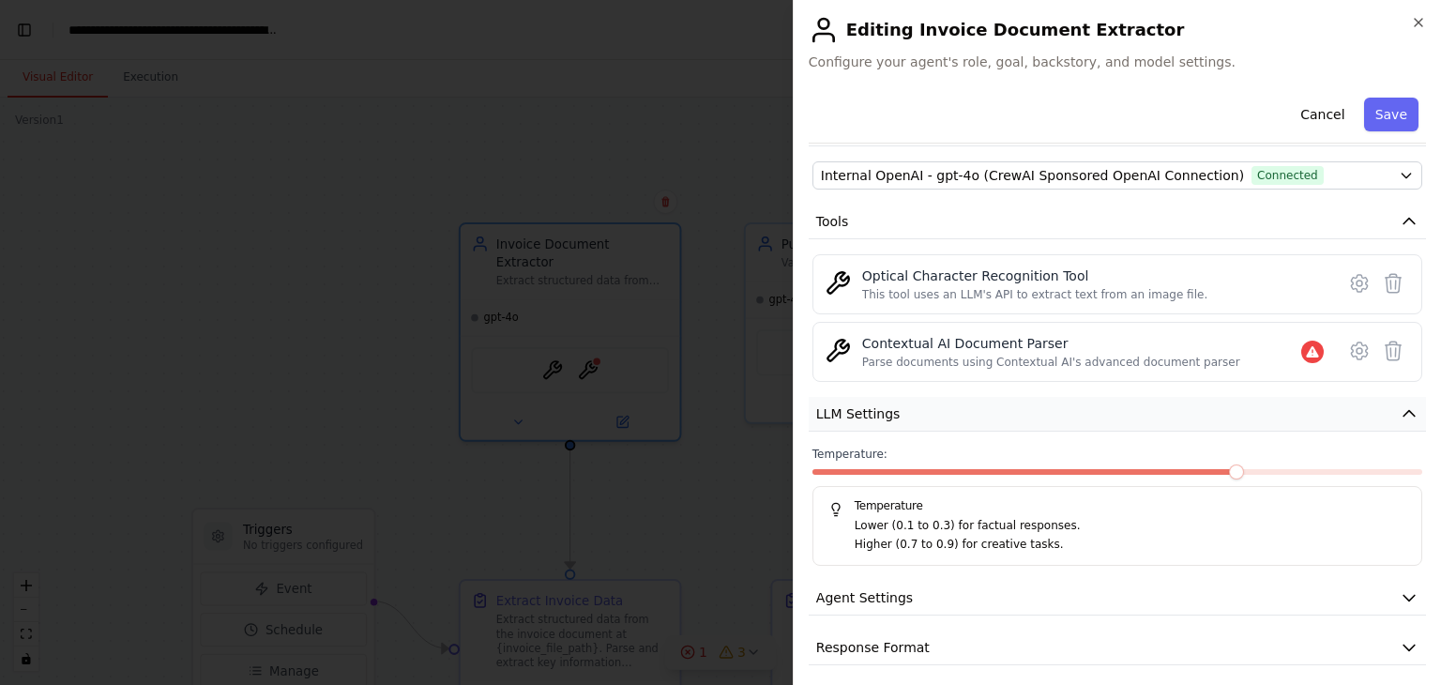
scroll to position [172, 0]
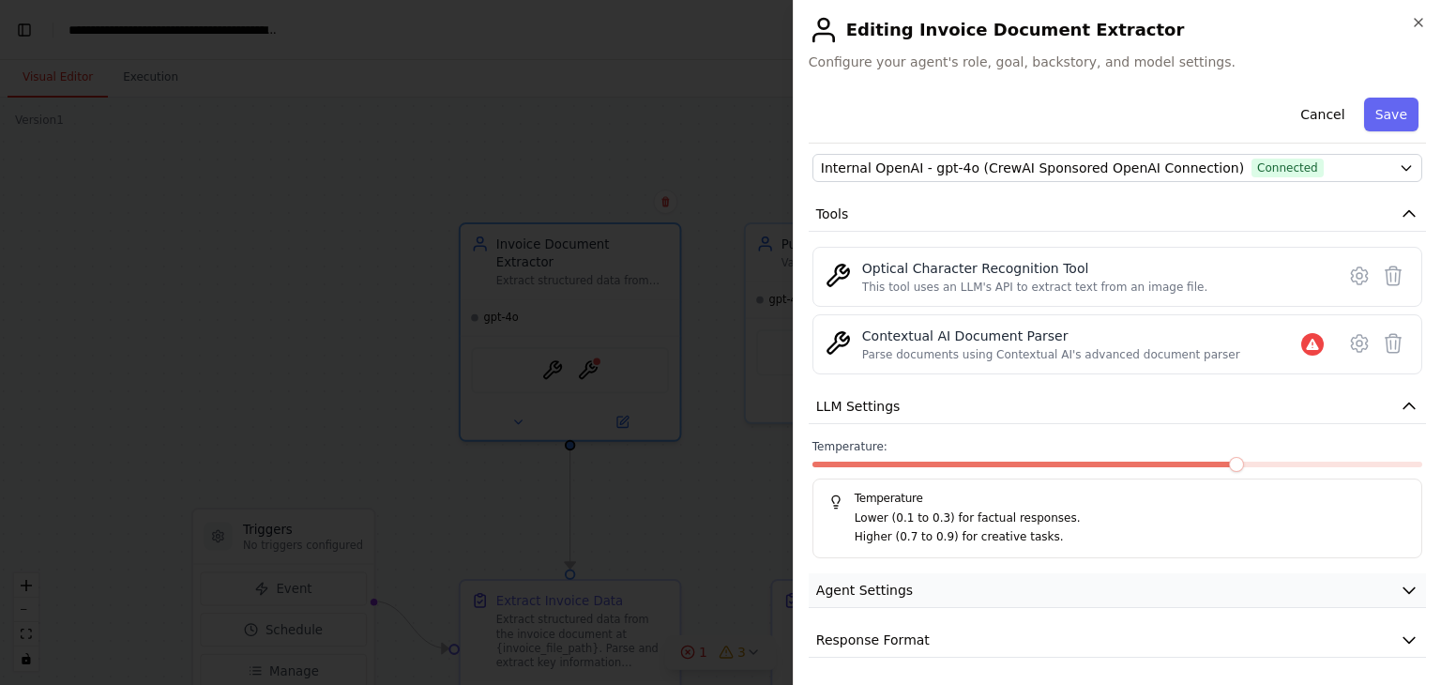
click at [915, 578] on button "Agent Settings" at bounding box center [1117, 590] width 617 height 35
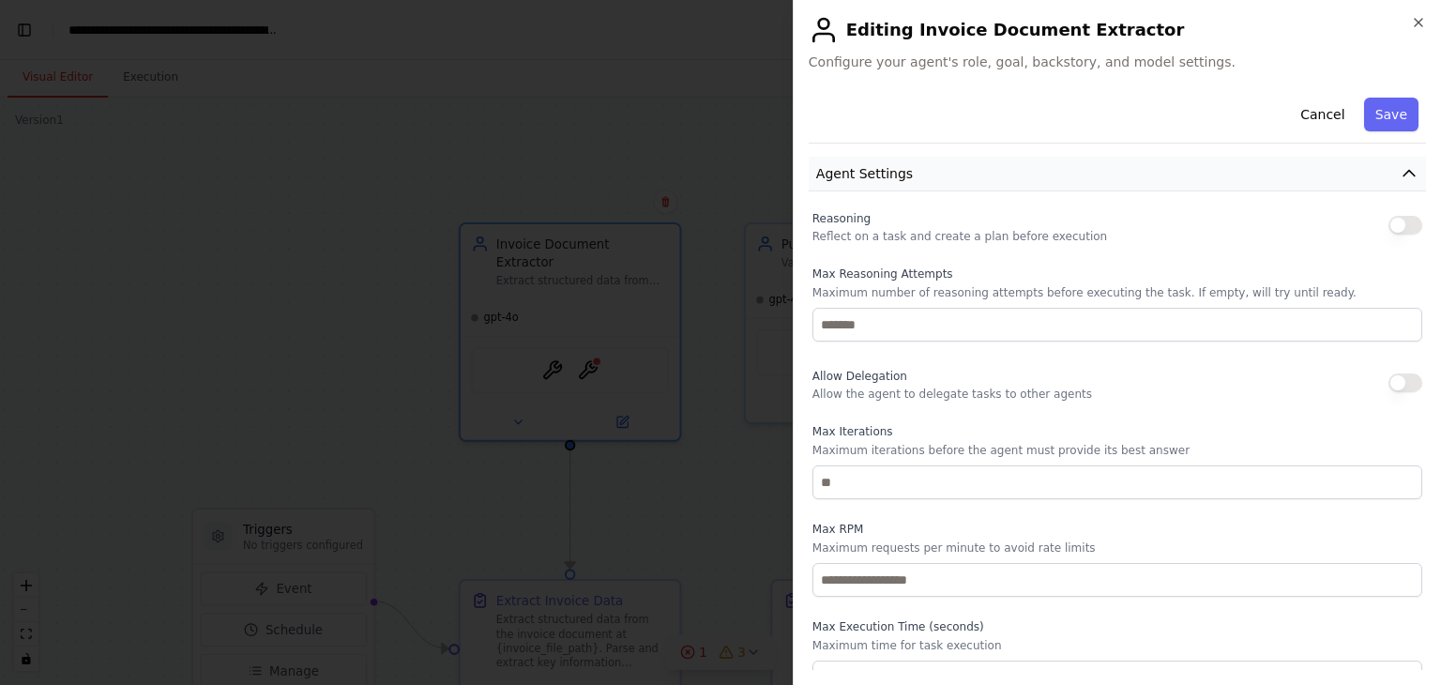
scroll to position [675, 0]
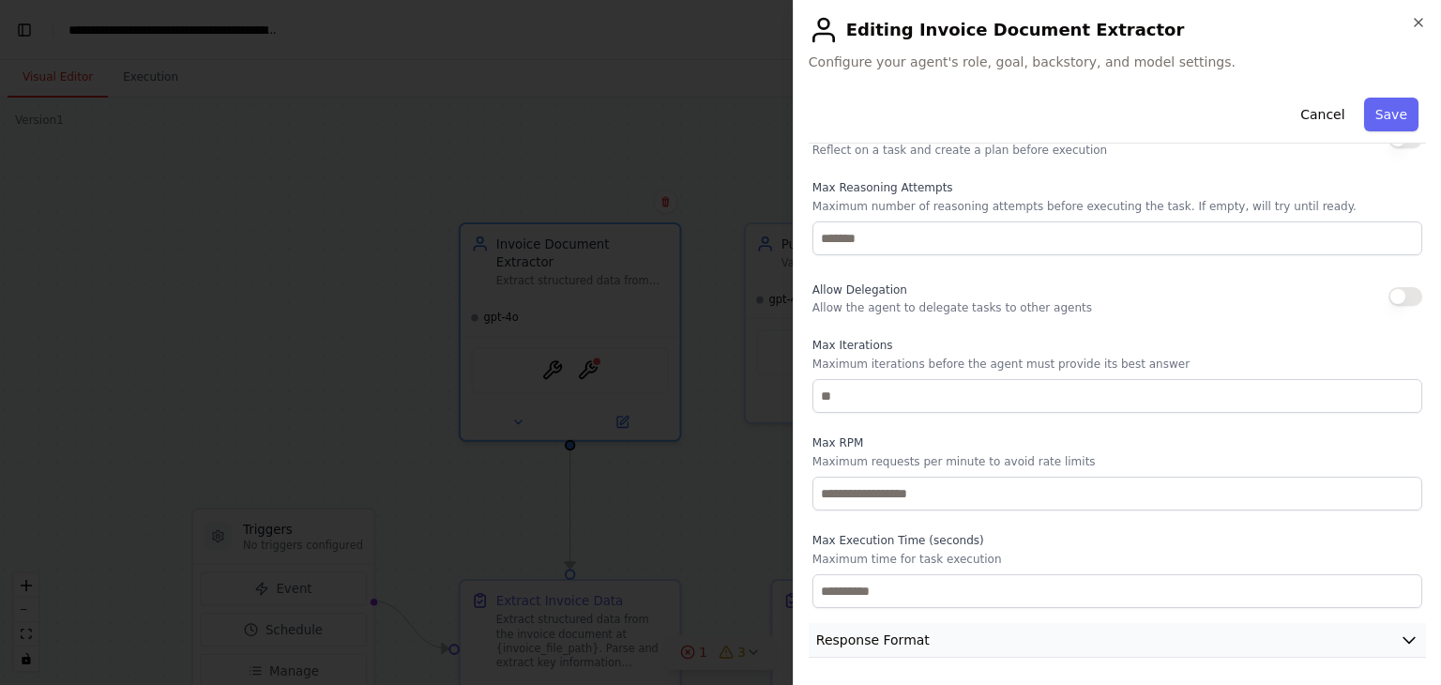
click at [891, 635] on span "Response Format" at bounding box center [873, 639] width 114 height 19
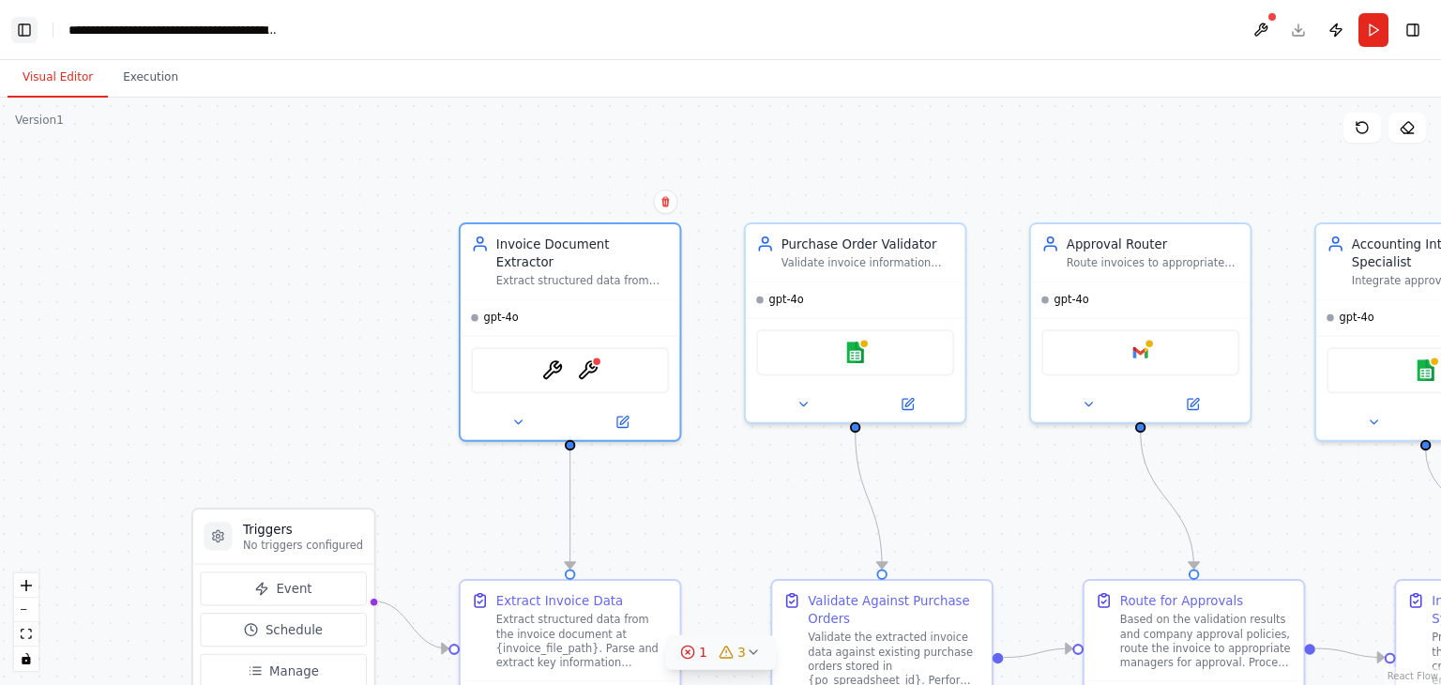
click at [17, 42] on button "Toggle Left Sidebar" at bounding box center [24, 30] width 26 height 26
click at [1415, 23] on button "Toggle Right Sidebar" at bounding box center [1413, 30] width 26 height 26
click at [83, 28] on link "Studio" at bounding box center [89, 30] width 42 height 15
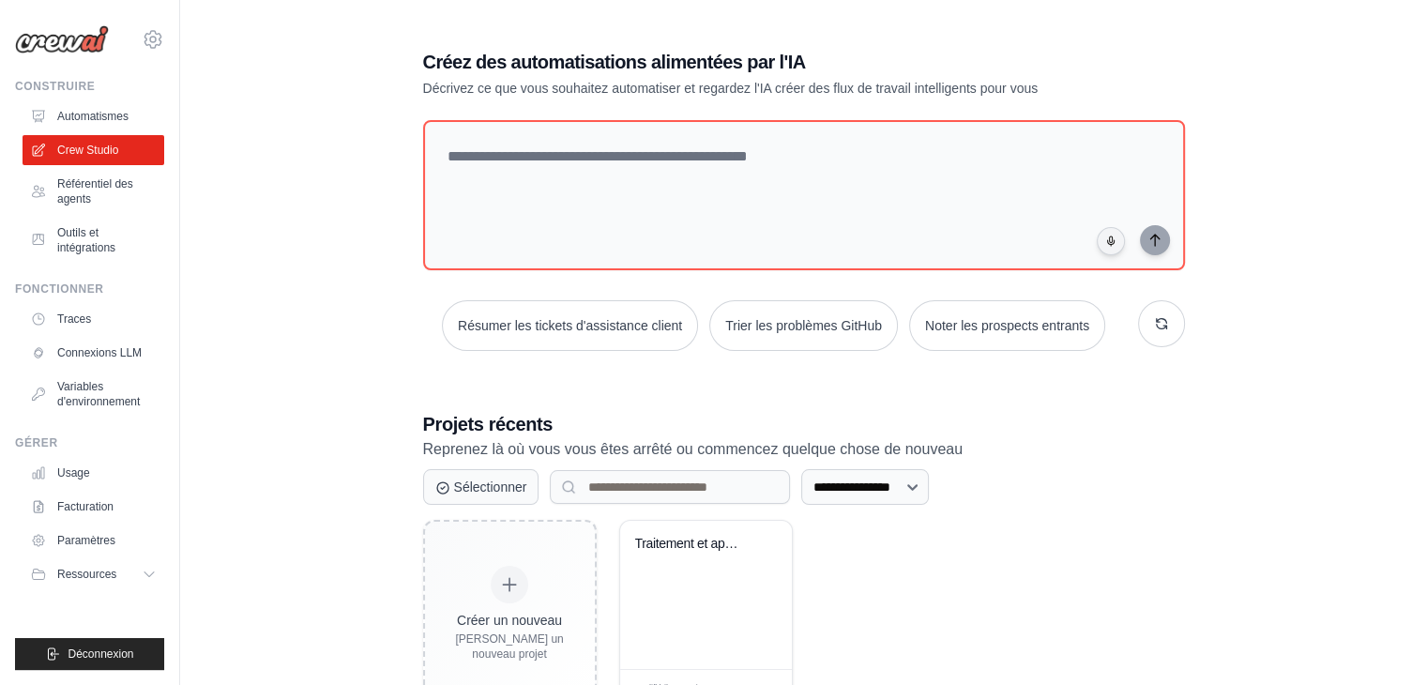
scroll to position [70, 0]
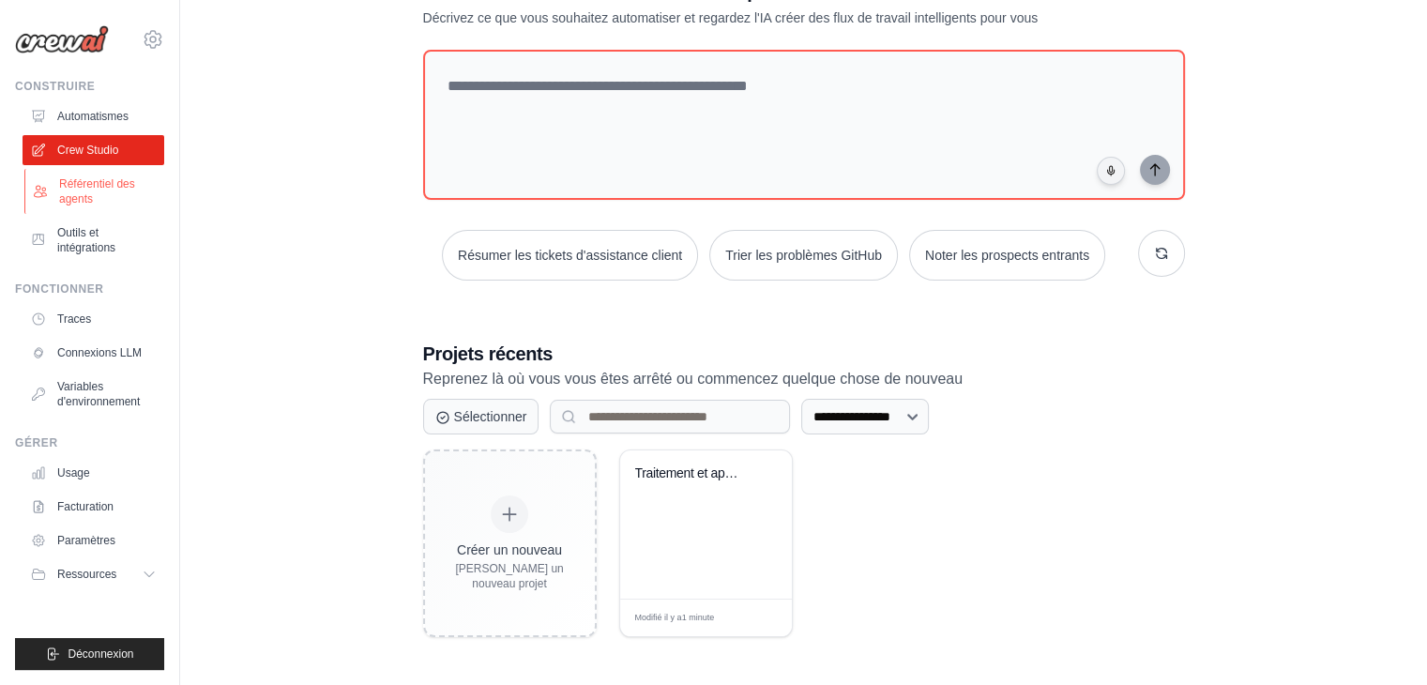
click at [48, 180] on link "Référentiel des agents" at bounding box center [95, 191] width 142 height 45
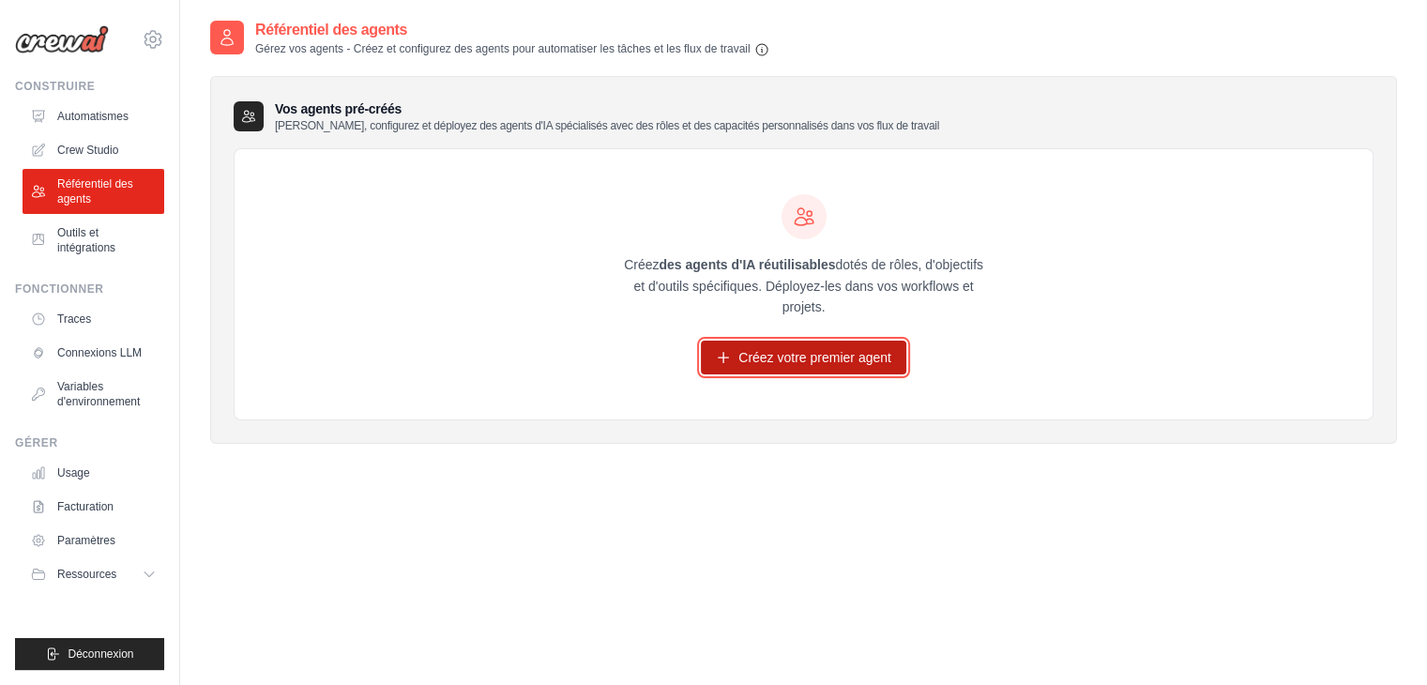
click at [780, 352] on font "Créez votre premier agent" at bounding box center [814, 357] width 153 height 15
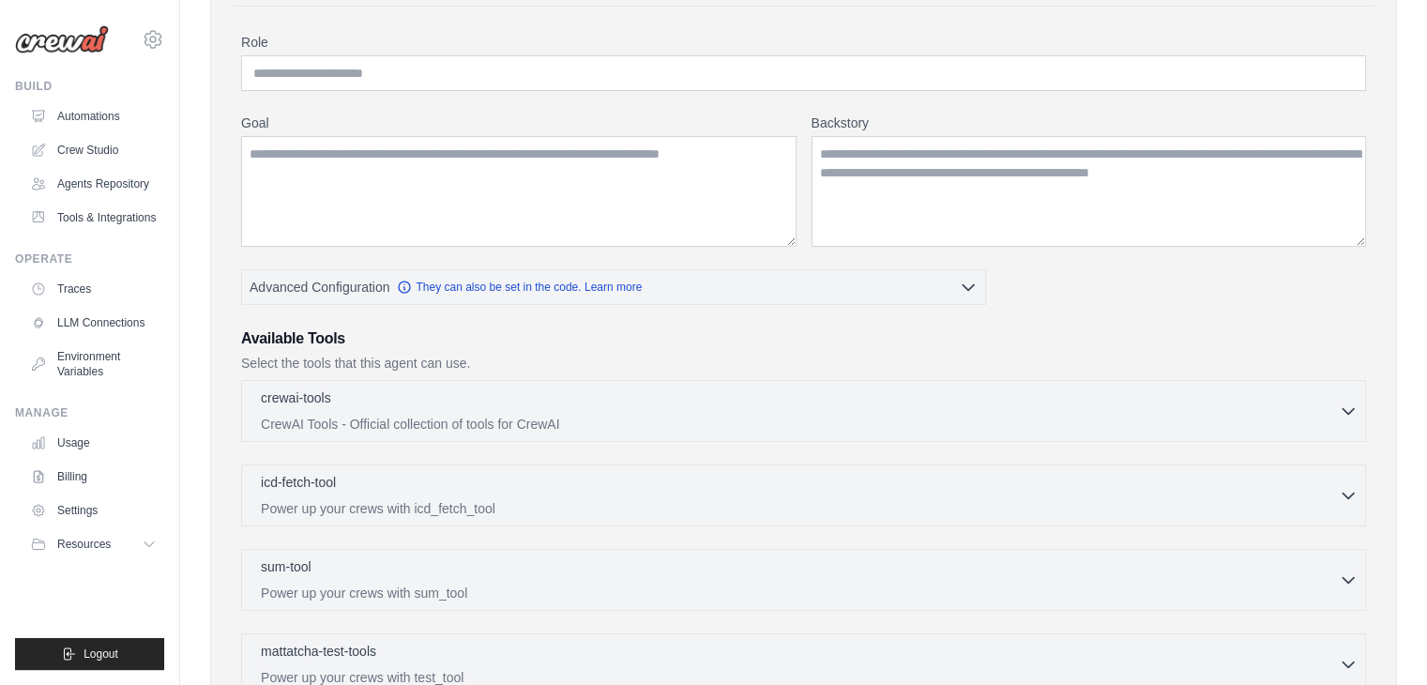
scroll to position [143, 0]
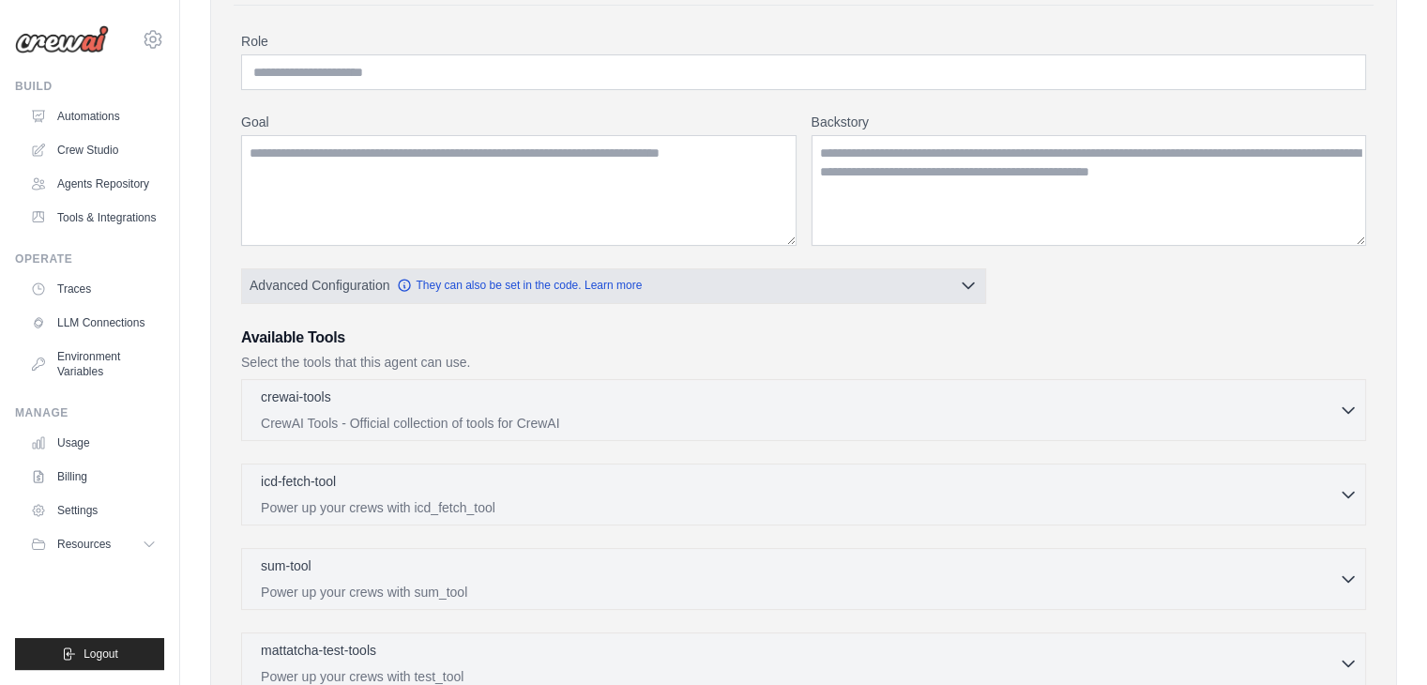
click at [957, 281] on button "Advanced Configuration They can also be set in the code. Learn more" at bounding box center [613, 285] width 743 height 34
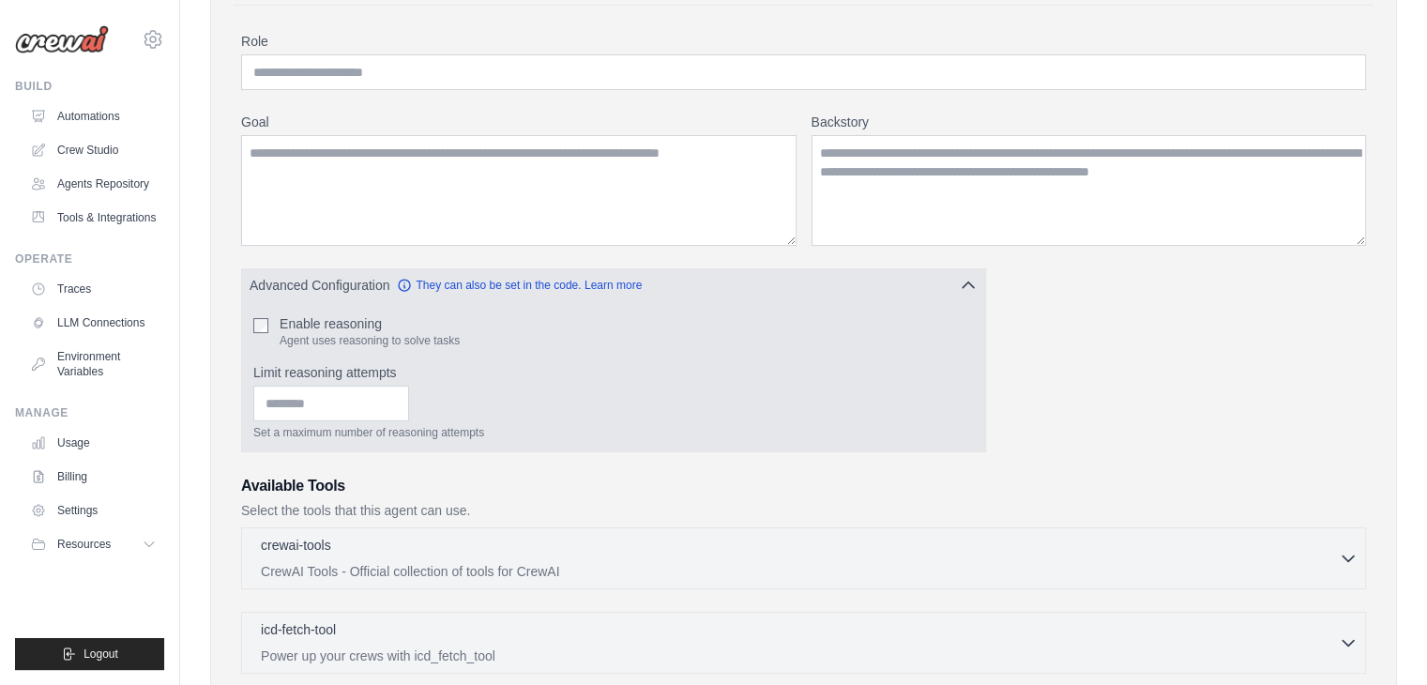
click at [957, 281] on button "Advanced Configuration They can also be set in the code. Learn more" at bounding box center [613, 285] width 743 height 34
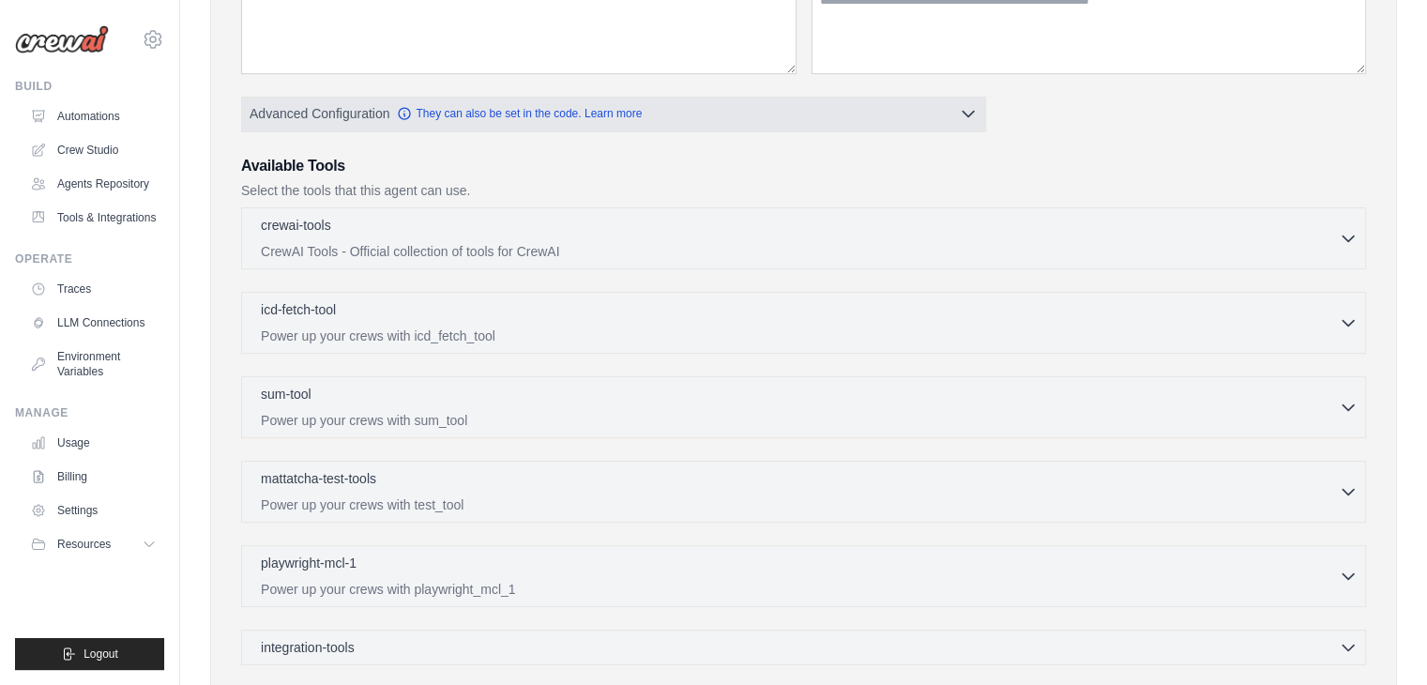
scroll to position [315, 0]
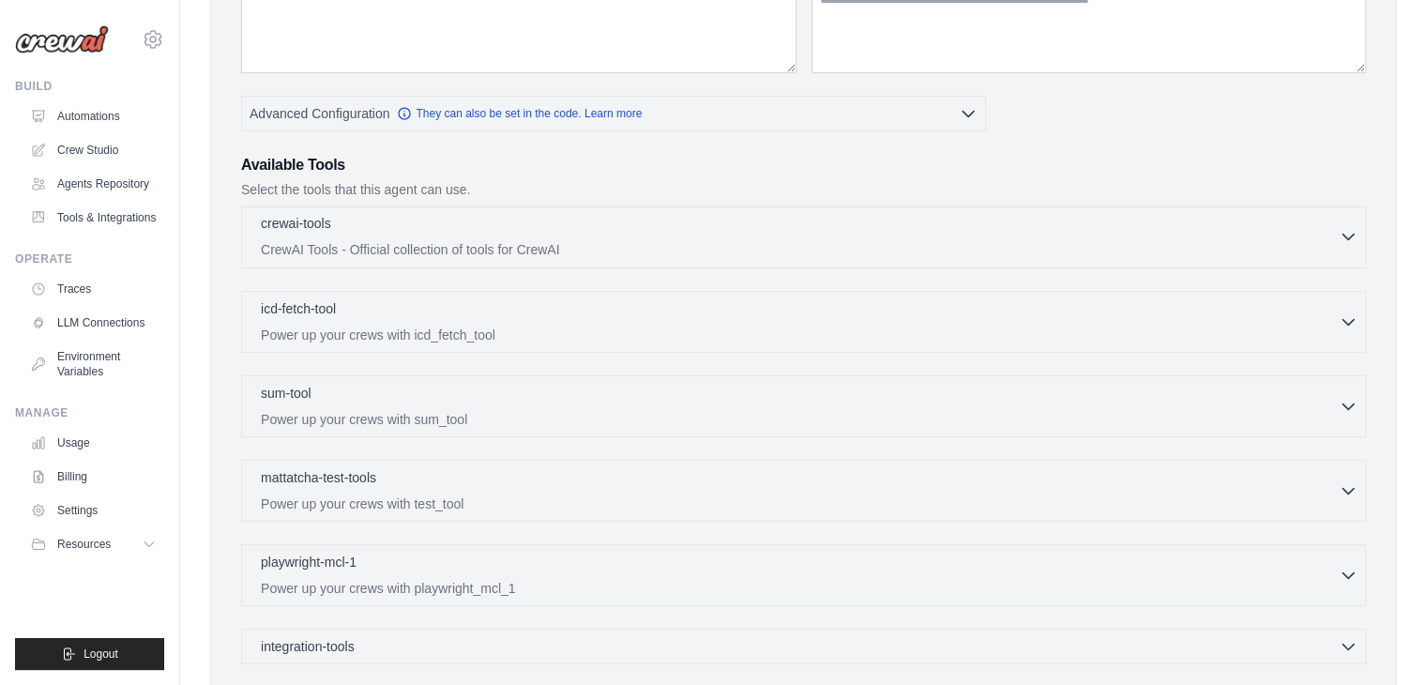
click at [923, 256] on p "CrewAI Tools - Official collection of tools for CrewAI" at bounding box center [800, 249] width 1078 height 19
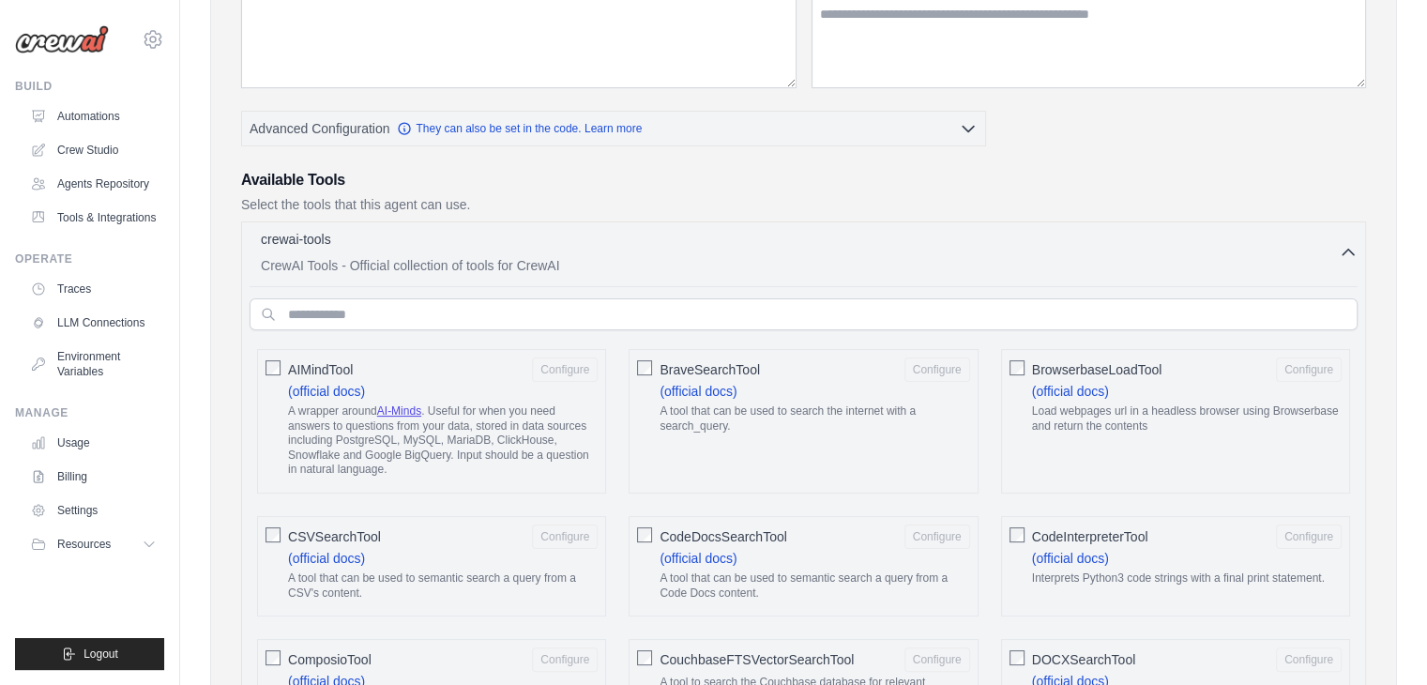
scroll to position [299, 0]
click at [821, 252] on div "crewai-tools 0 selected CrewAI Tools - Official collection of tools for CrewAI" at bounding box center [800, 252] width 1078 height 45
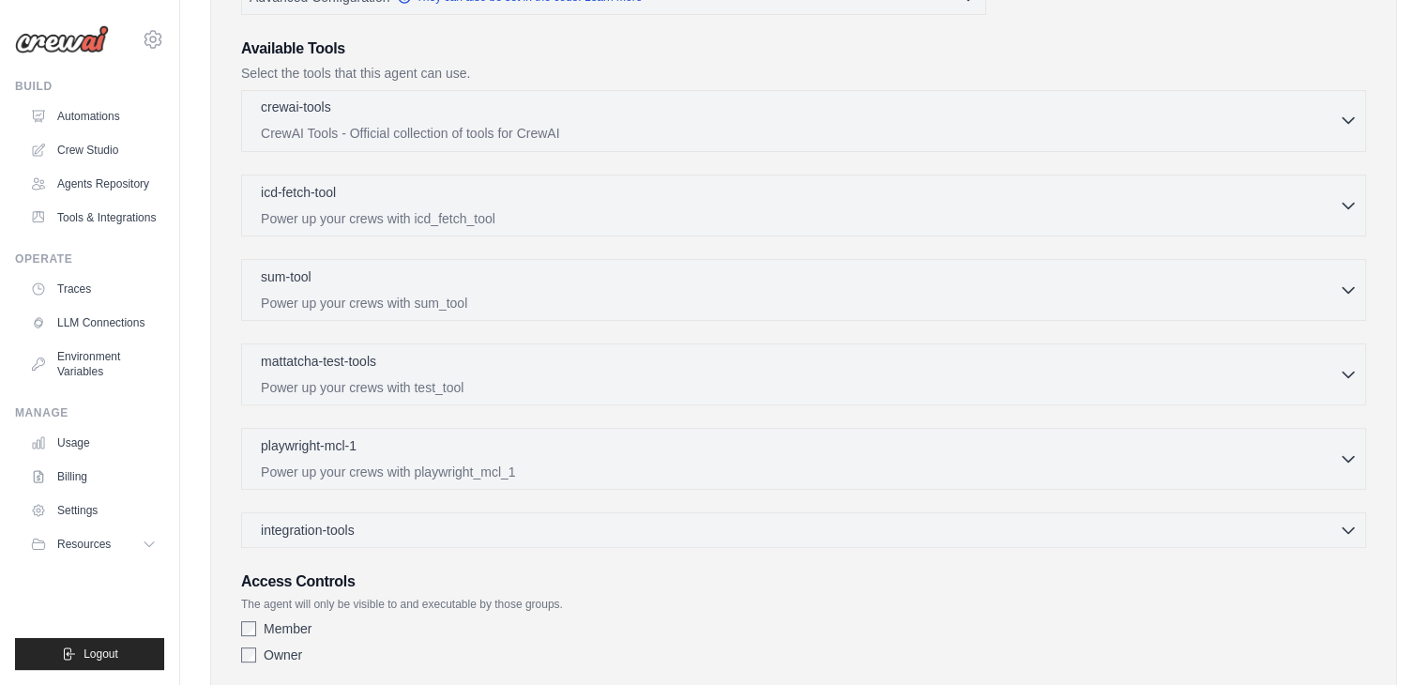
scroll to position [447, 0]
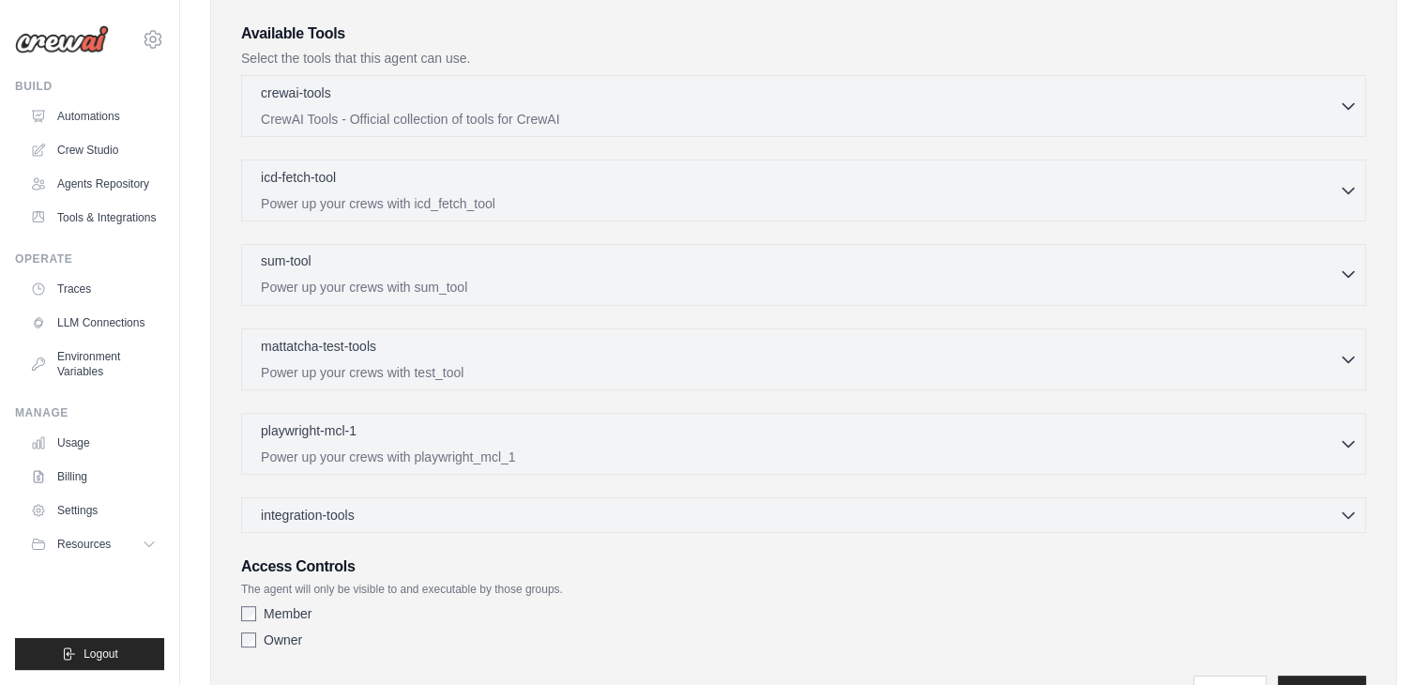
click at [757, 269] on div "sum-tool 0 selected" at bounding box center [800, 262] width 1078 height 23
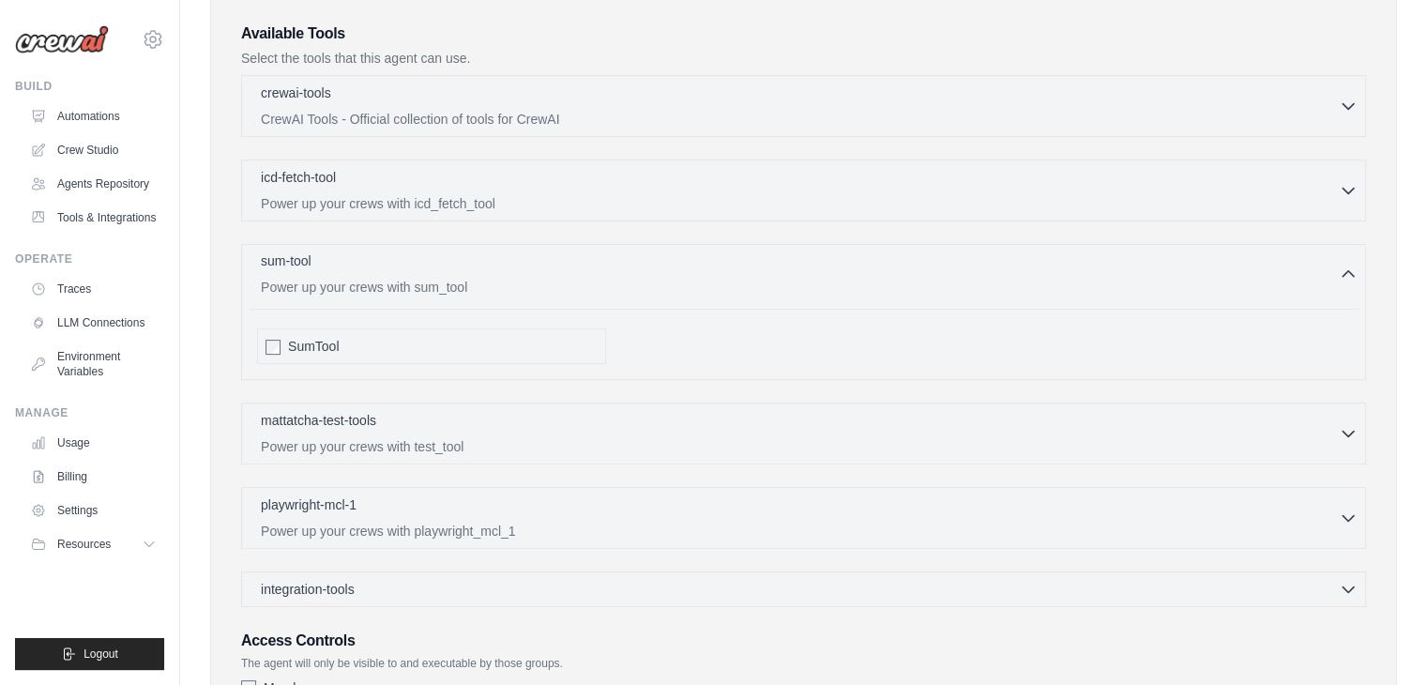
click at [757, 269] on div "sum-tool 0 selected" at bounding box center [800, 262] width 1078 height 23
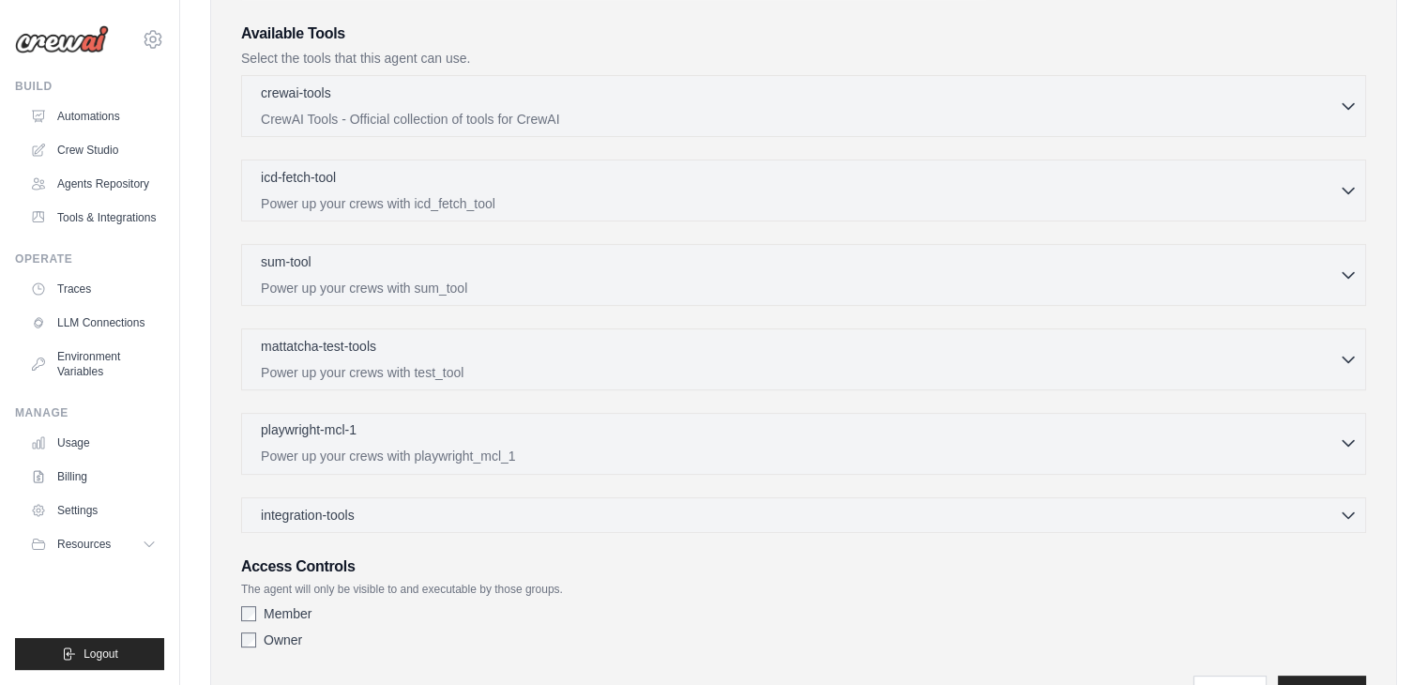
click at [661, 451] on p "Power up your crews with playwright_mcl_1" at bounding box center [800, 456] width 1078 height 19
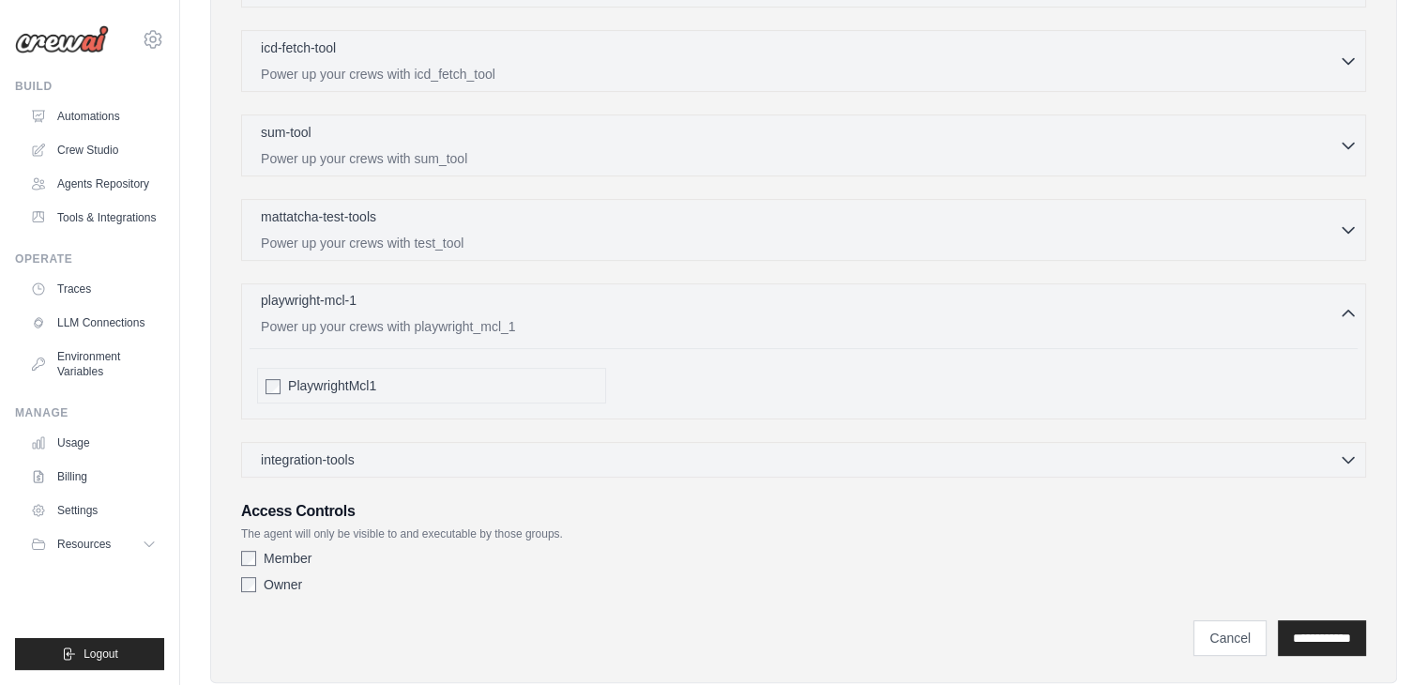
scroll to position [577, 0]
click at [632, 306] on div "playwright-mcl-1 0 selected" at bounding box center [800, 301] width 1078 height 23
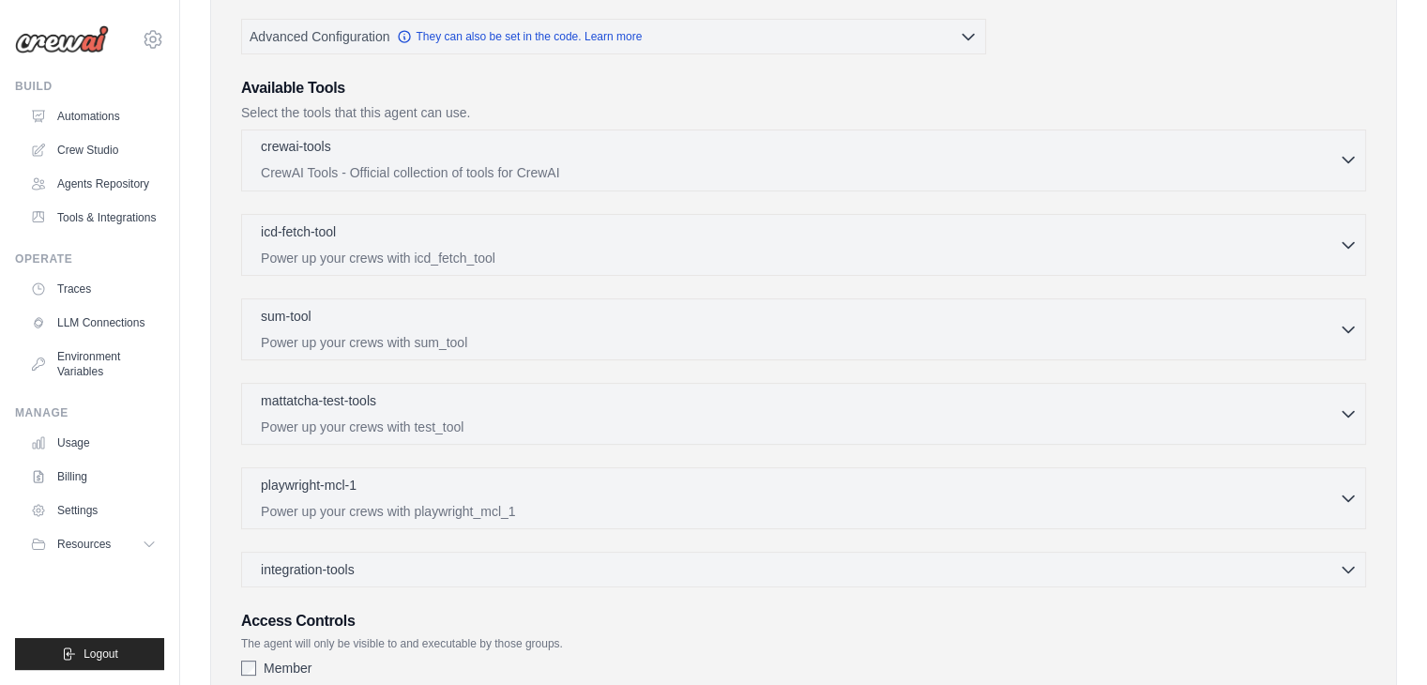
scroll to position [544, 0]
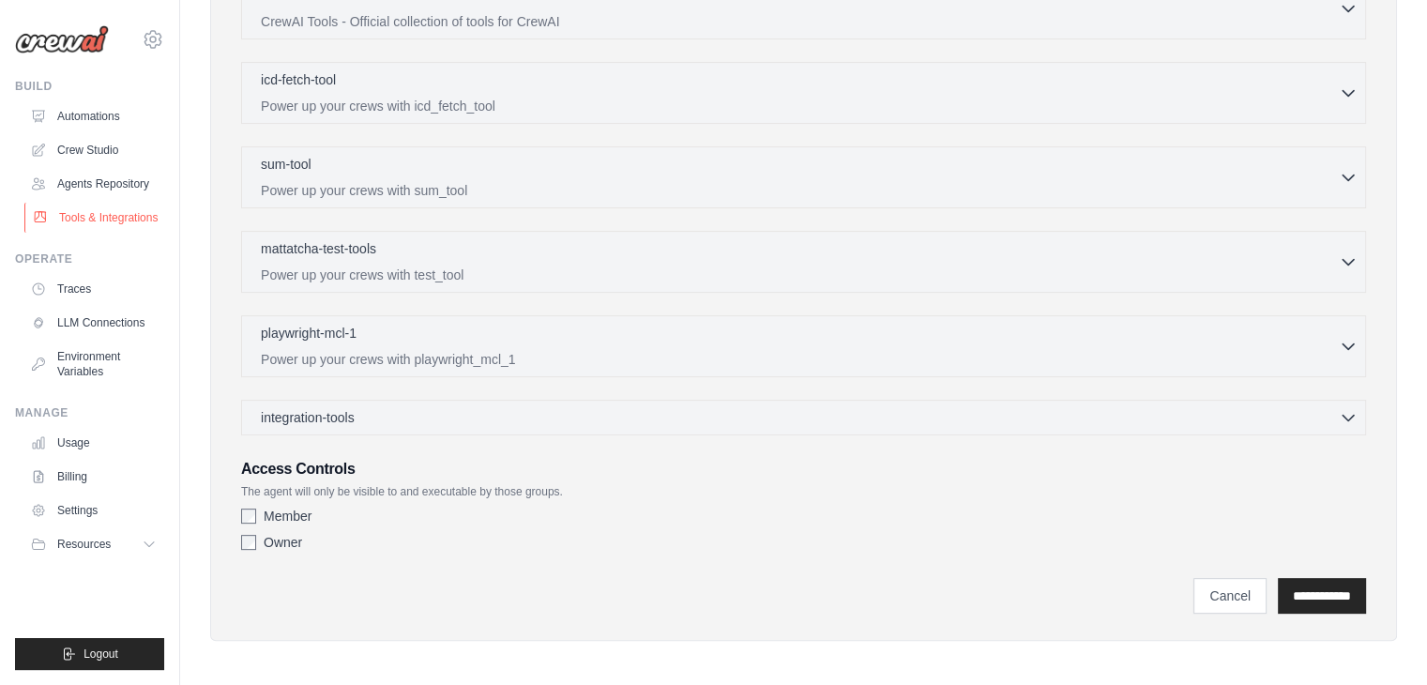
click at [83, 208] on link "Tools & Integrations" at bounding box center [95, 218] width 142 height 30
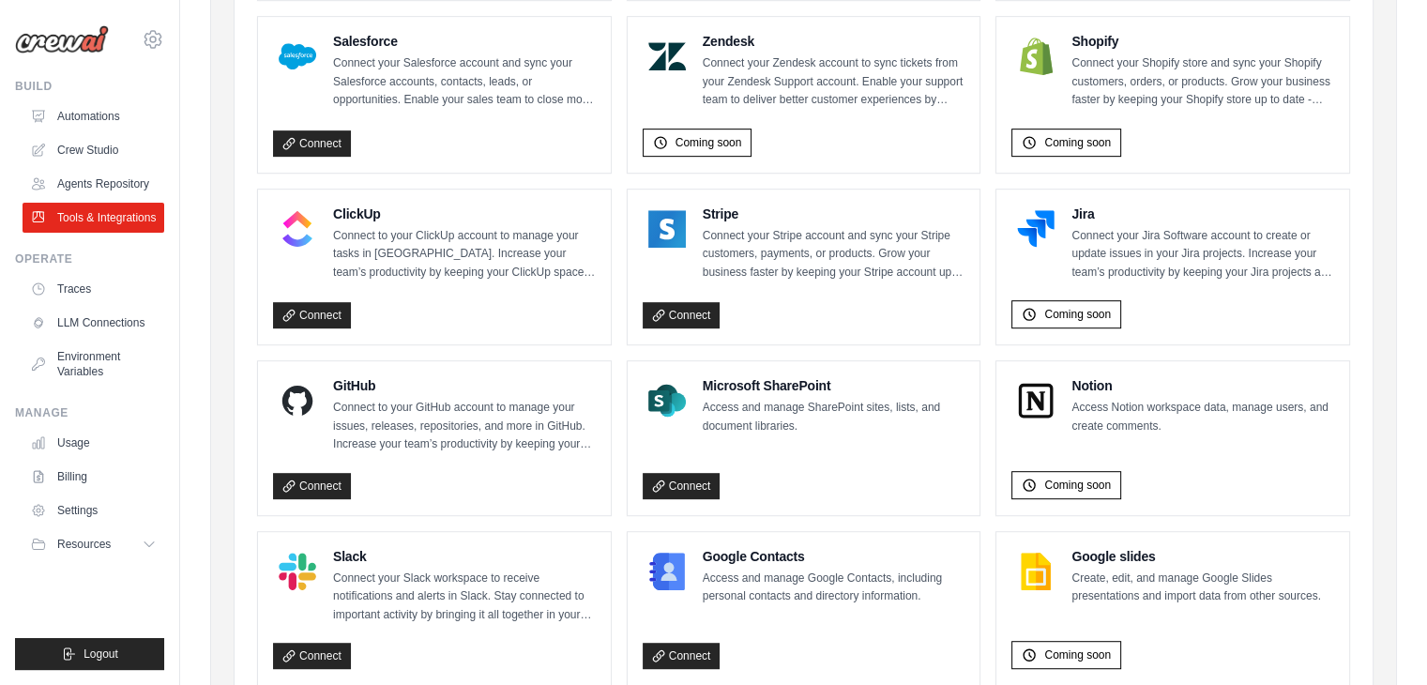
scroll to position [1121, 0]
